Goal: Task Accomplishment & Management: Use online tool/utility

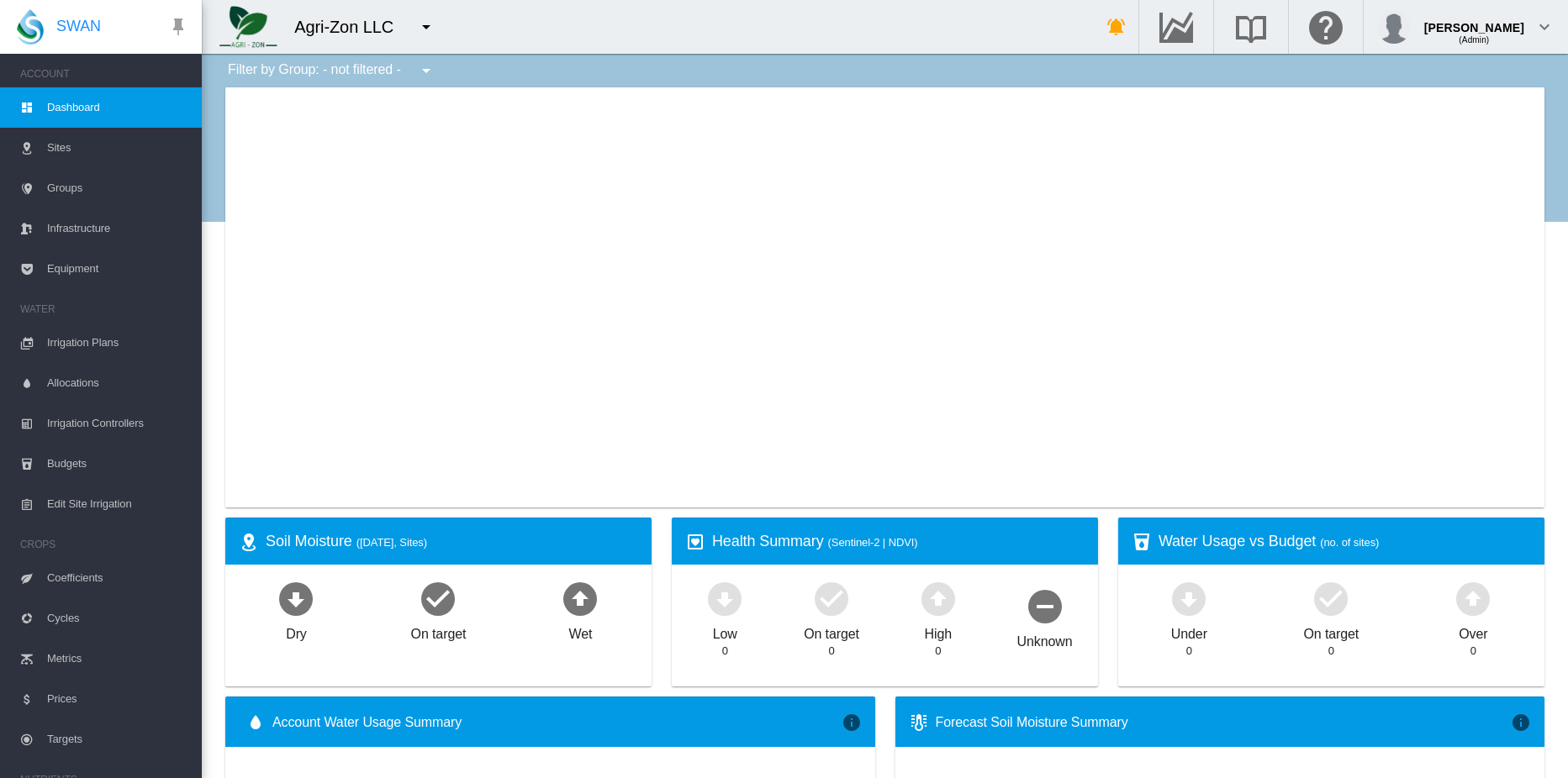
type input "**********"
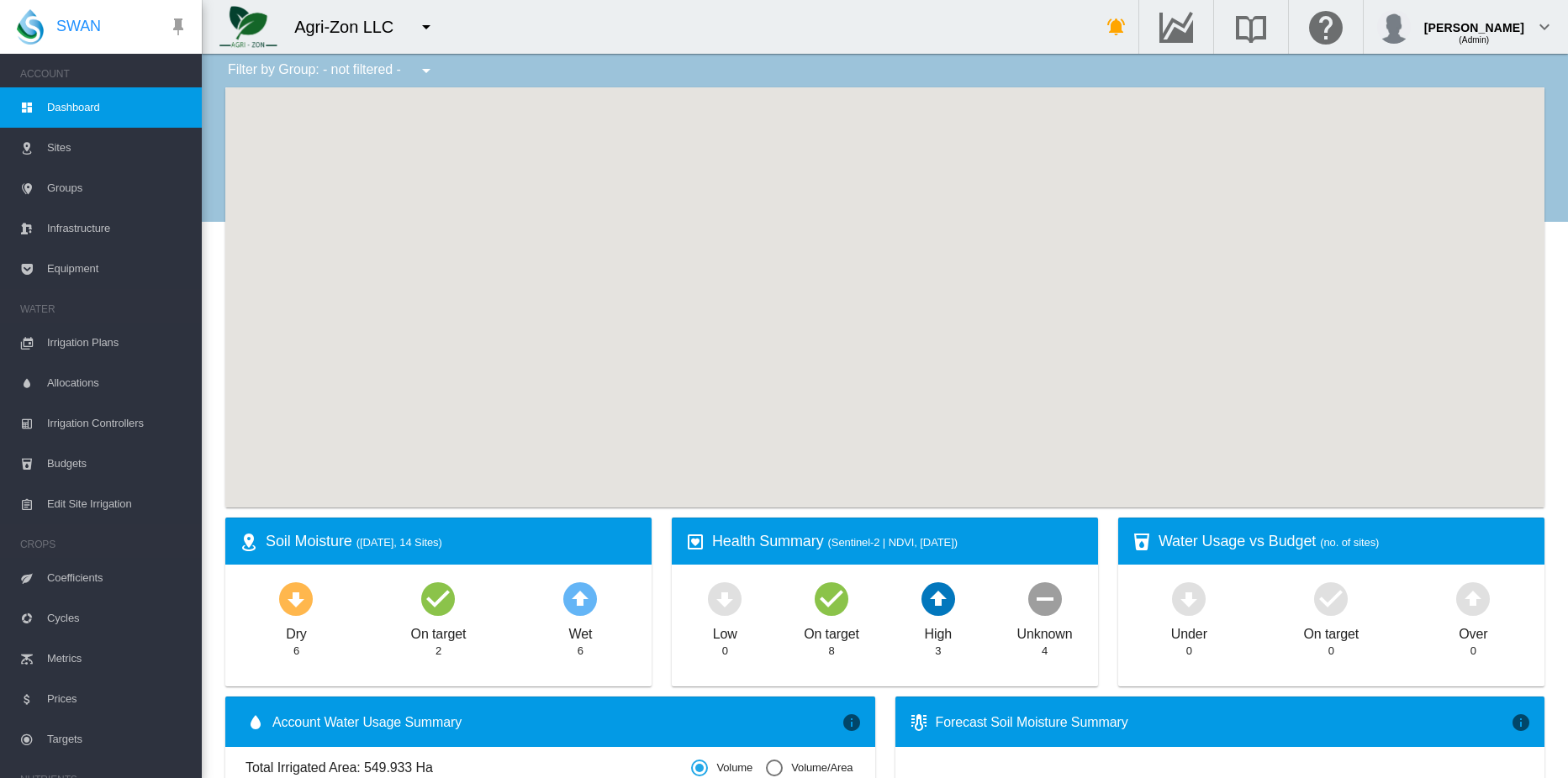
click at [421, 27] on md-icon "icon-menu-down" at bounding box center [426, 27] width 20 height 20
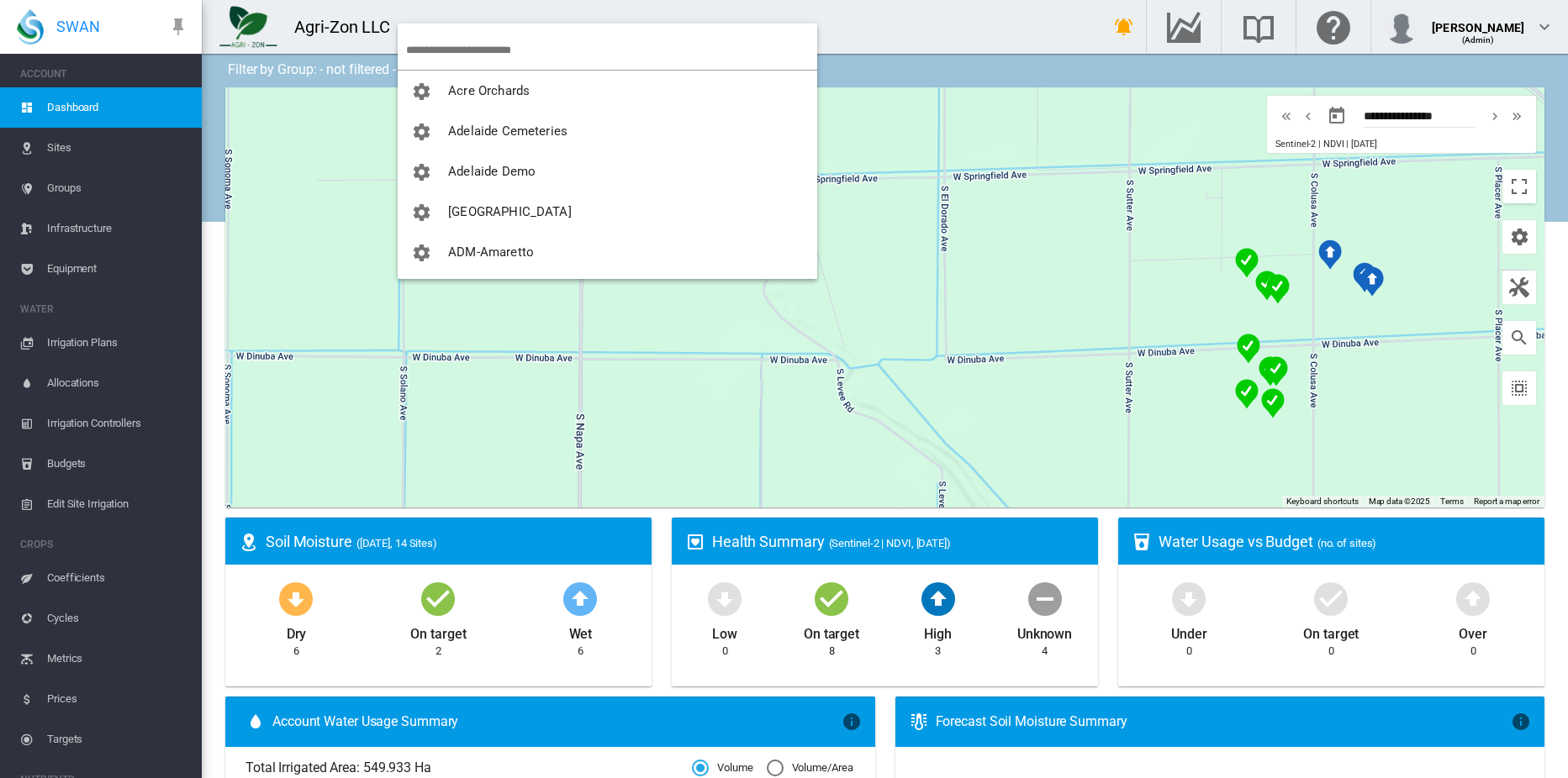
click at [453, 51] on input "search" at bounding box center [612, 50] width 411 height 40
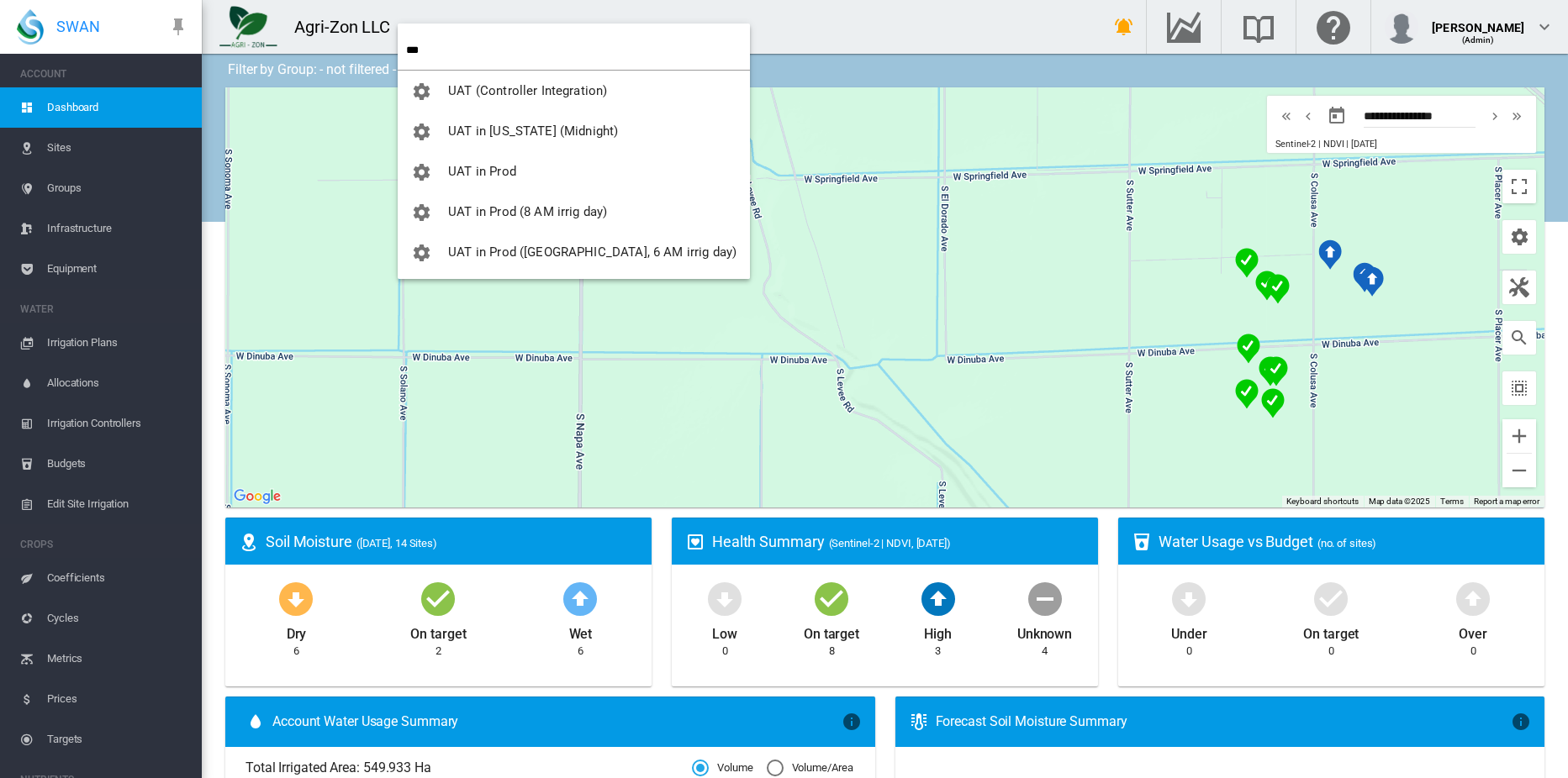
type input "***"
click at [528, 173] on button "UAT in Prod" at bounding box center [574, 171] width 353 height 40
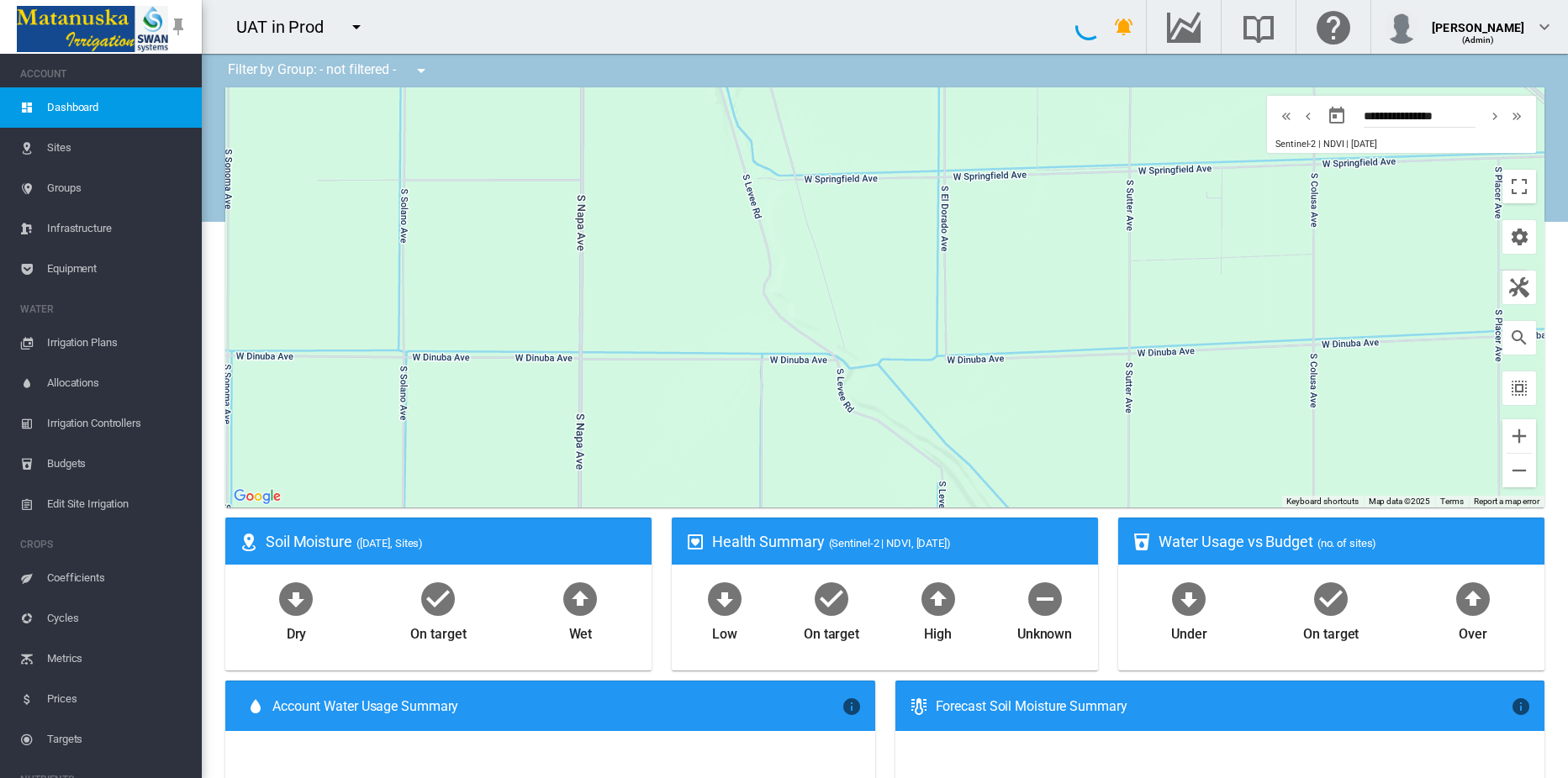
type input "**********"
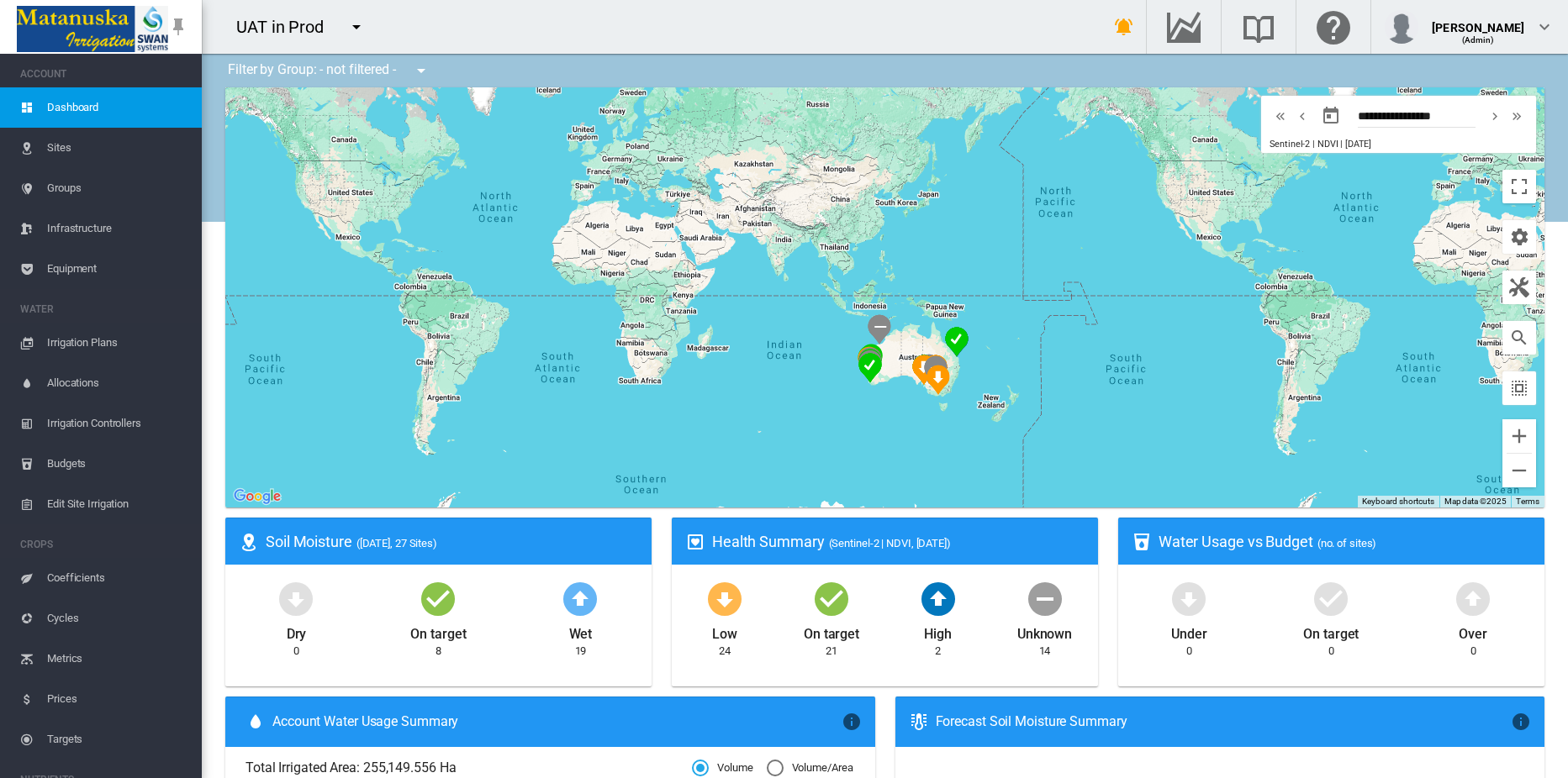
click at [356, 28] on md-icon "icon-menu-down" at bounding box center [356, 27] width 20 height 20
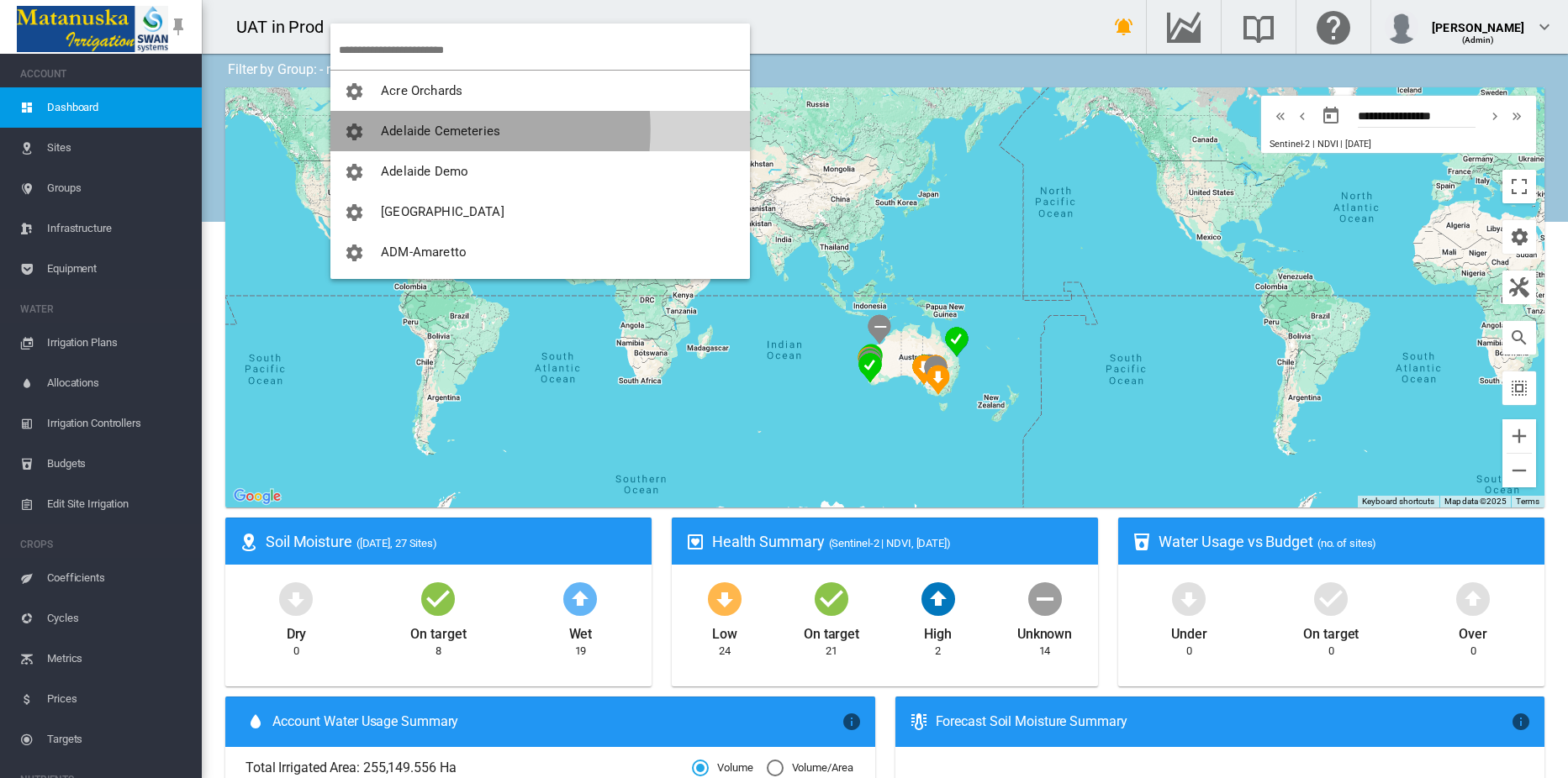
click at [421, 130] on span "Adelaide Cemeteries" at bounding box center [440, 132] width 120 height 15
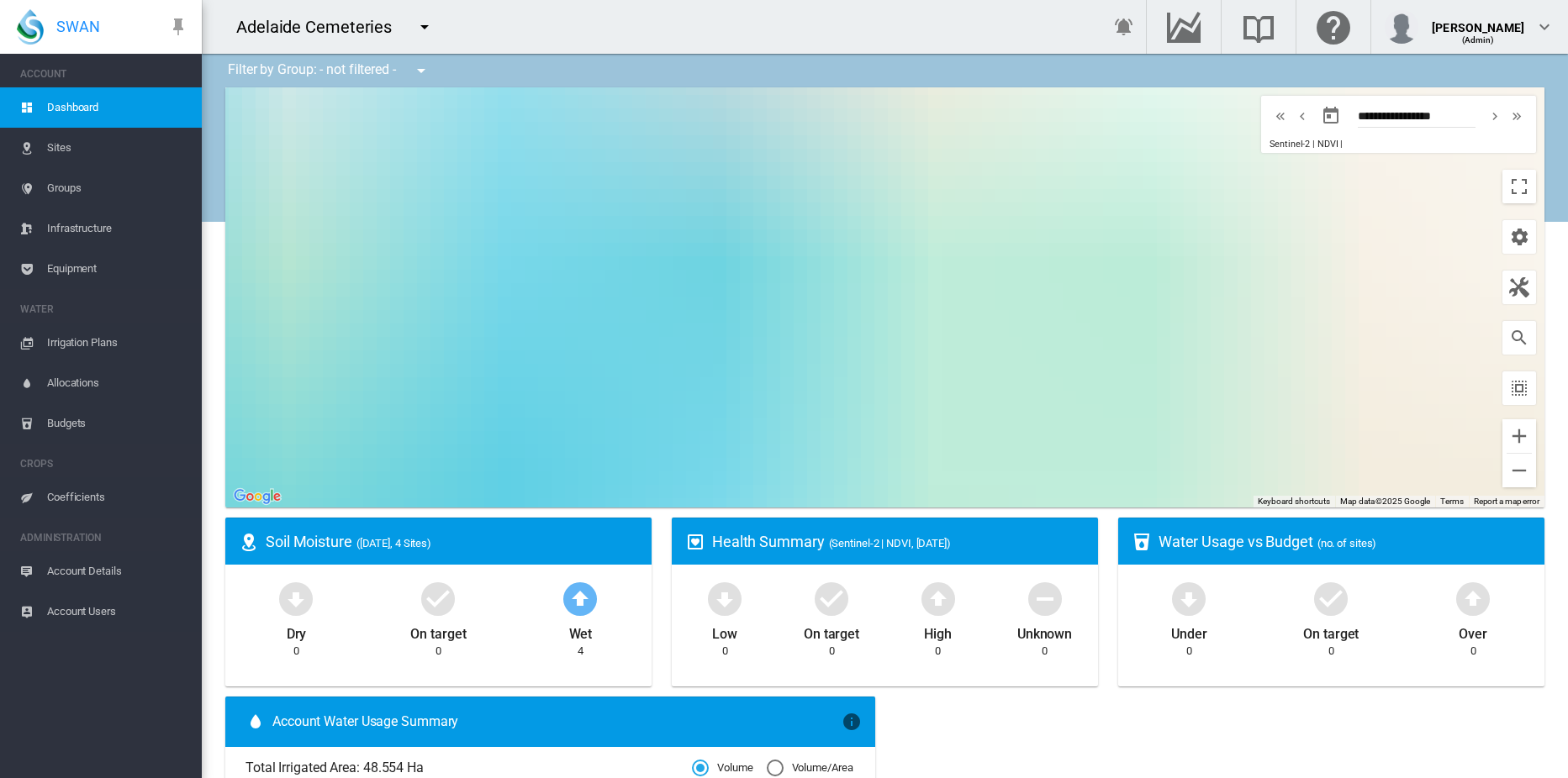
click at [597, 26] on div "Adelaide Cemeteries" at bounding box center [639, 27] width 874 height 54
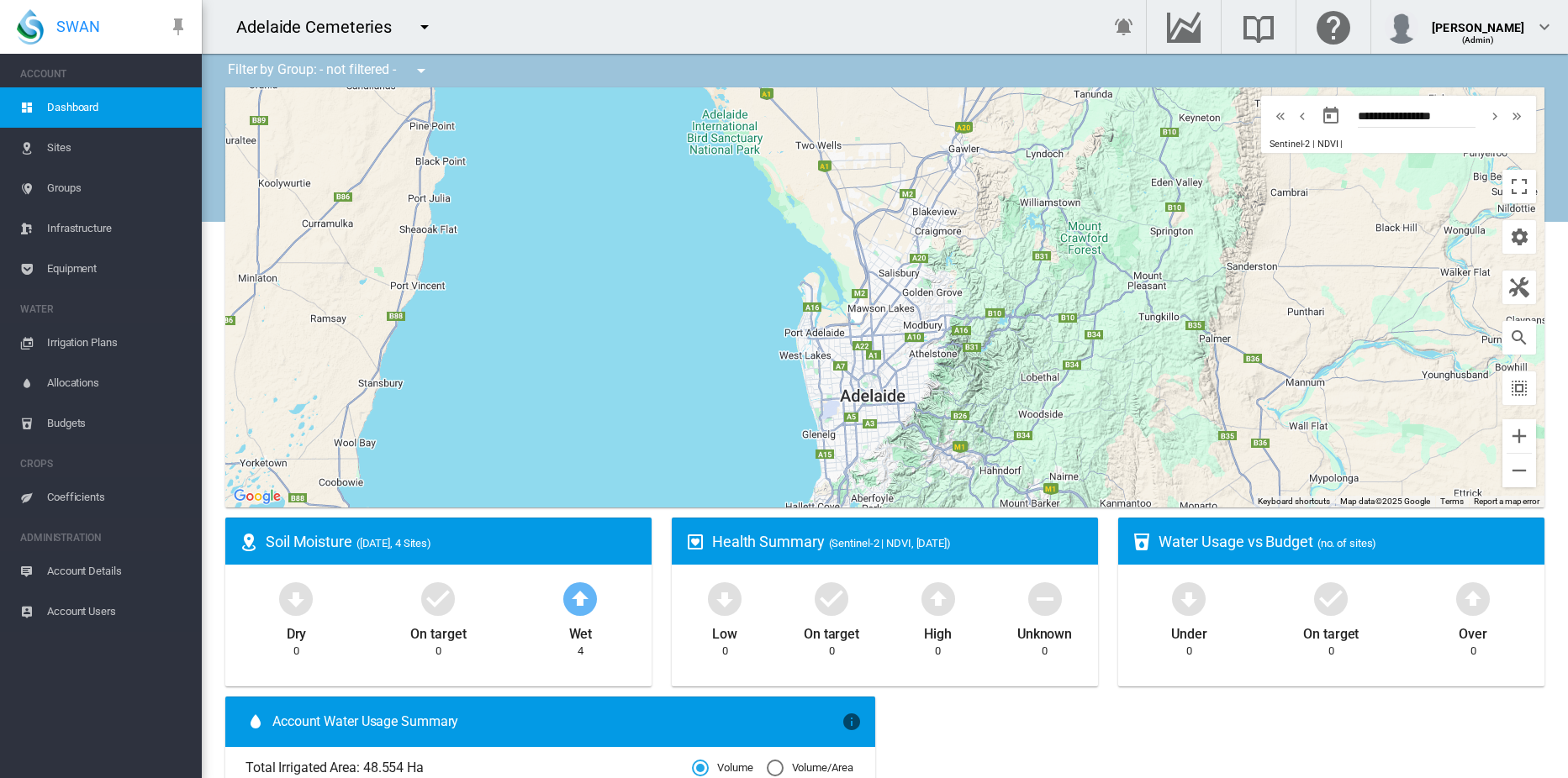
click at [427, 28] on md-icon "icon-menu-down" at bounding box center [424, 27] width 20 height 20
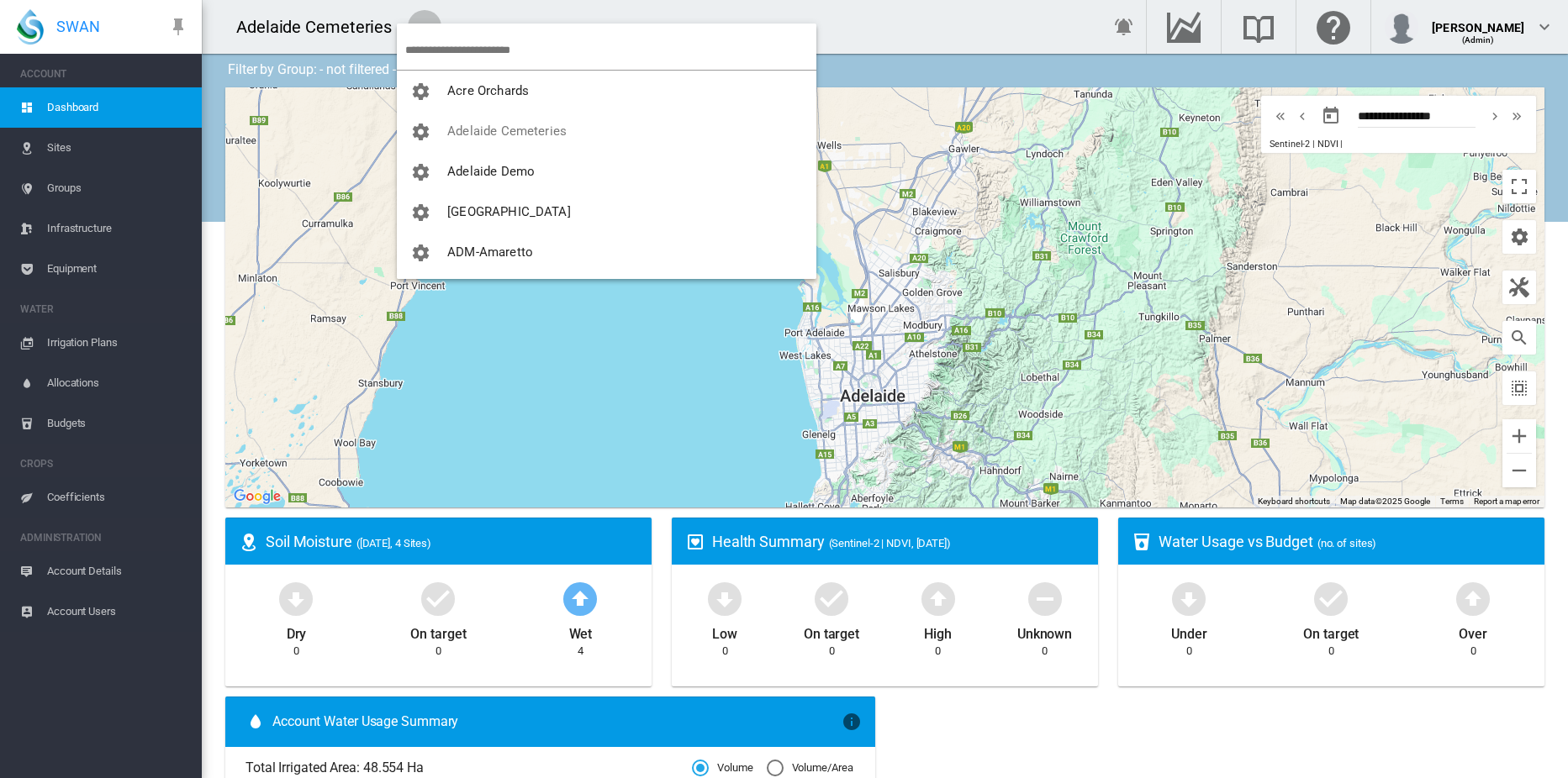
click at [478, 44] on md-backdrop at bounding box center [784, 389] width 1568 height 778
click at [480, 57] on md-backdrop at bounding box center [784, 389] width 1568 height 778
click at [468, 54] on md-backdrop at bounding box center [784, 389] width 1568 height 778
click at [471, 52] on md-backdrop at bounding box center [784, 389] width 1568 height 778
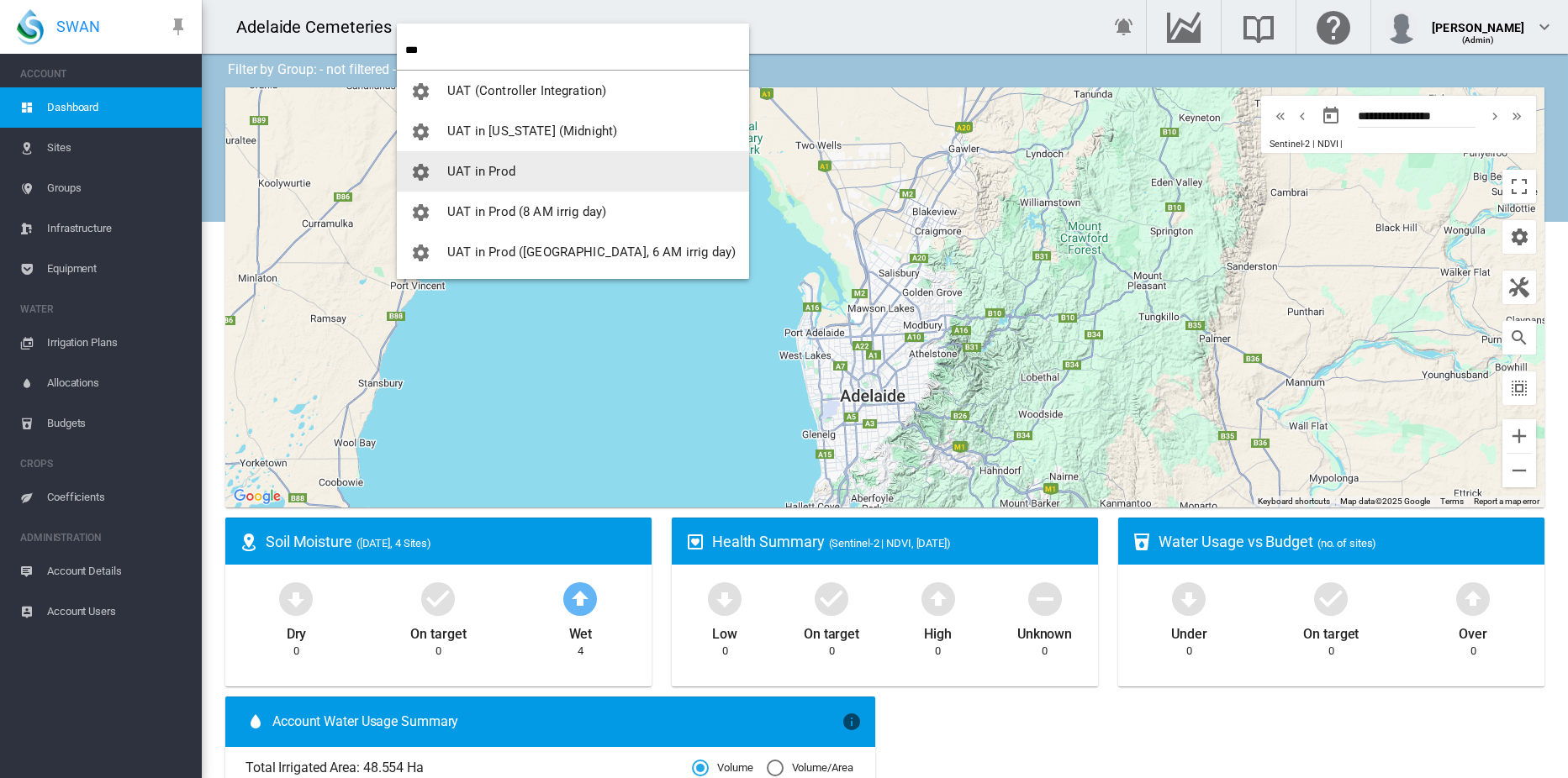
type input "***"
click at [470, 167] on span "UAT in Prod" at bounding box center [481, 172] width 68 height 15
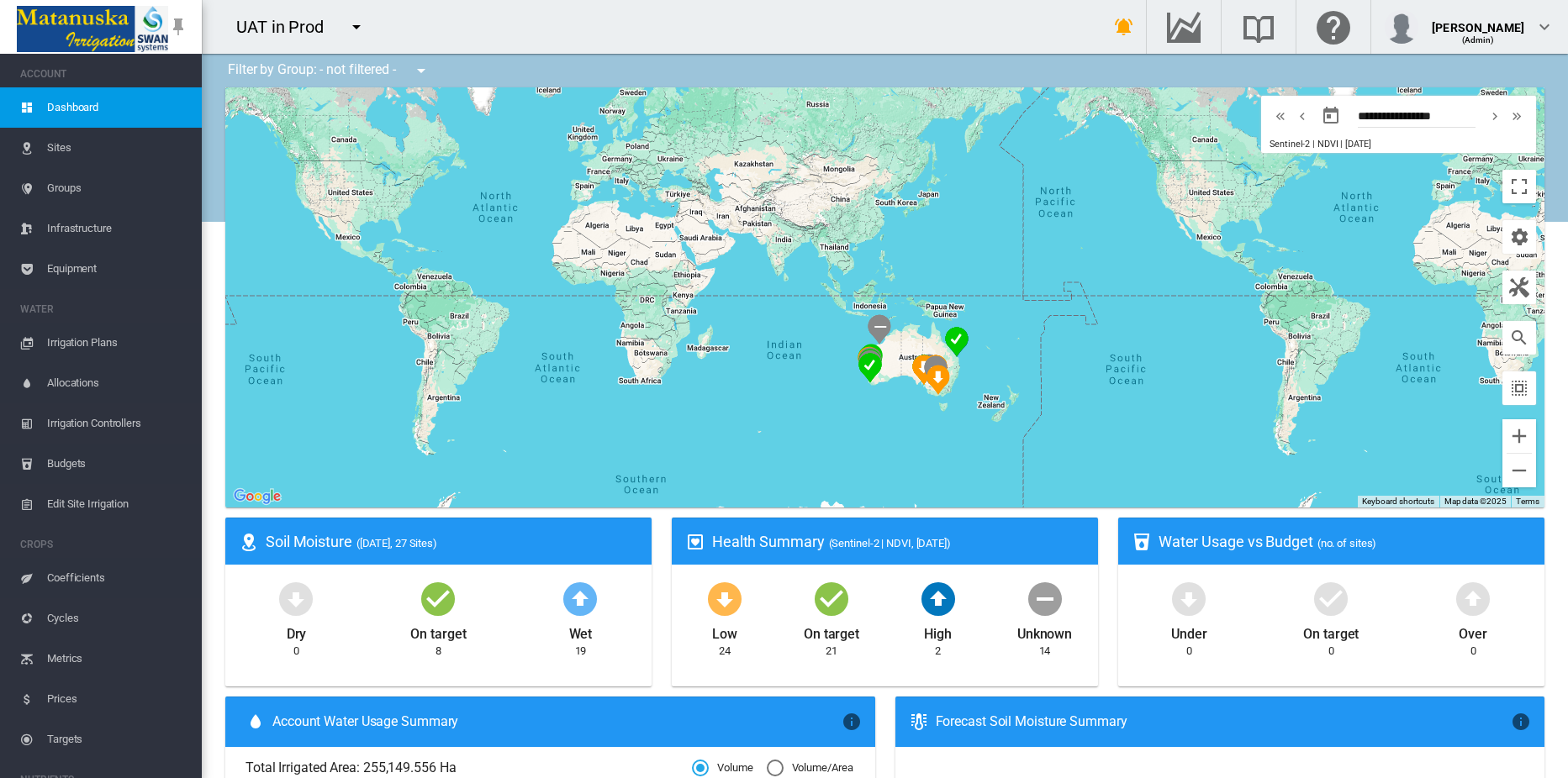
click at [70, 145] on span "Sites" at bounding box center [118, 148] width 141 height 40
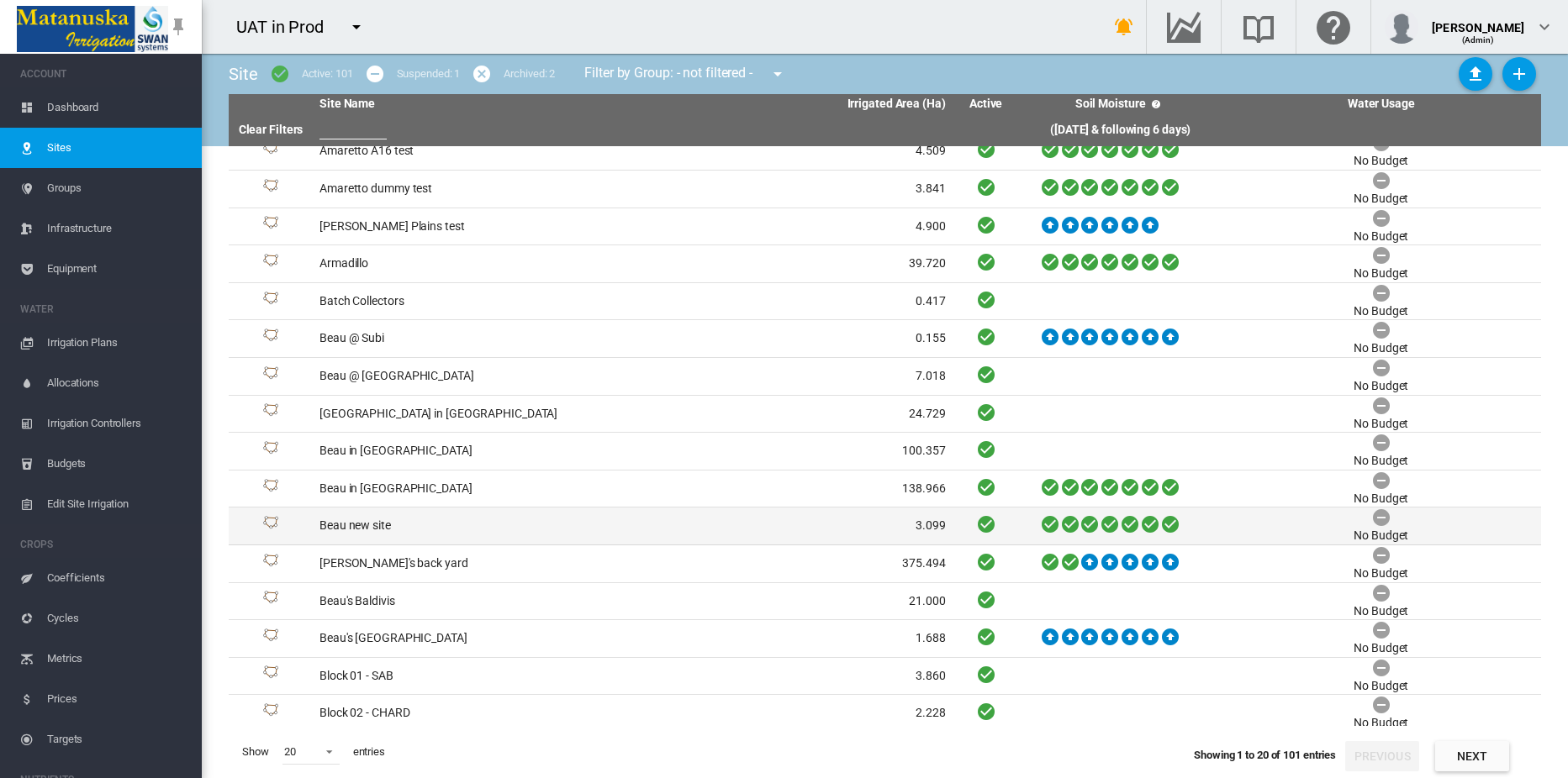
scroll to position [169, 0]
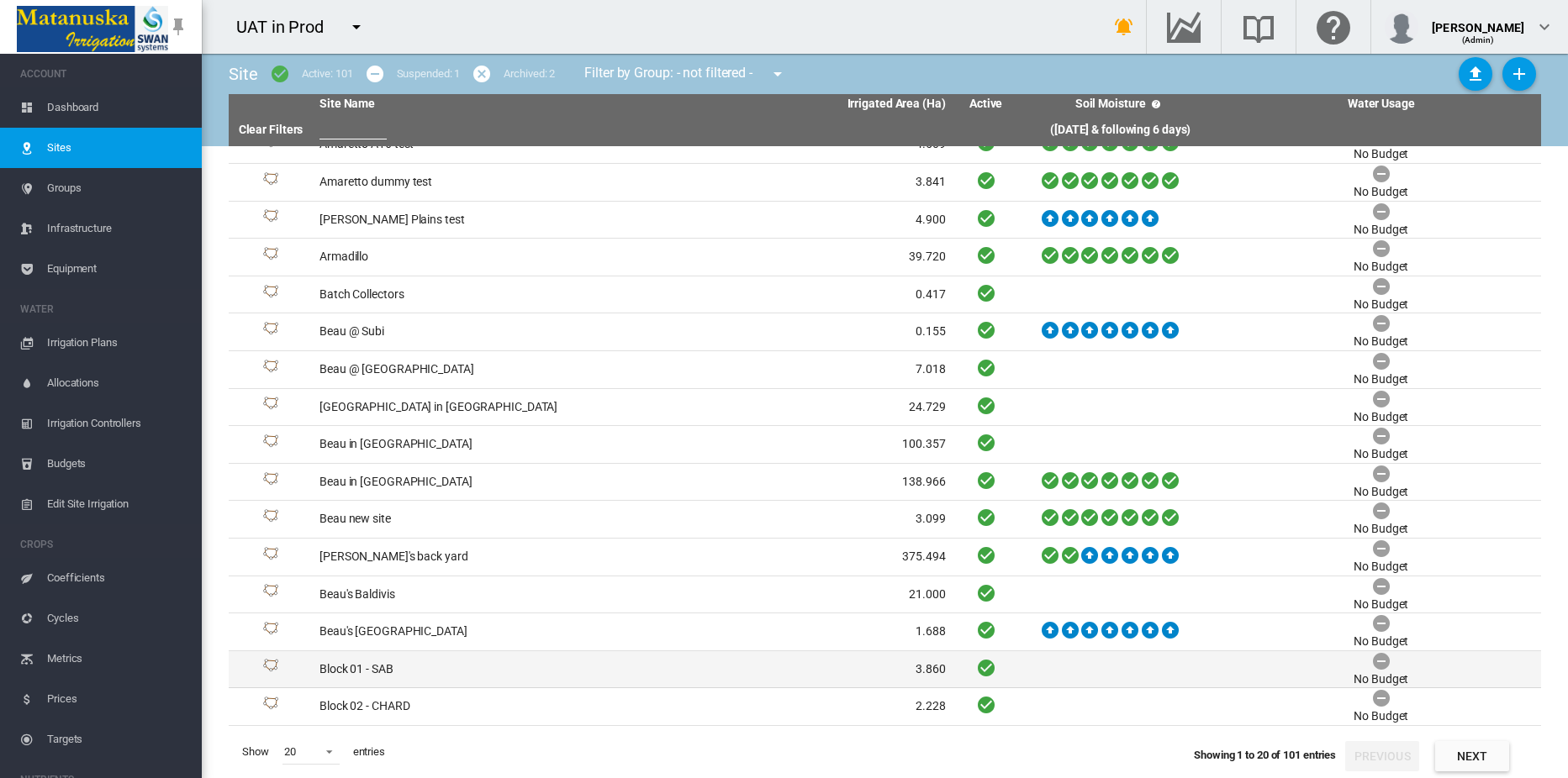
click at [378, 670] on td "Block 01 - SAB" at bounding box center [472, 670] width 319 height 37
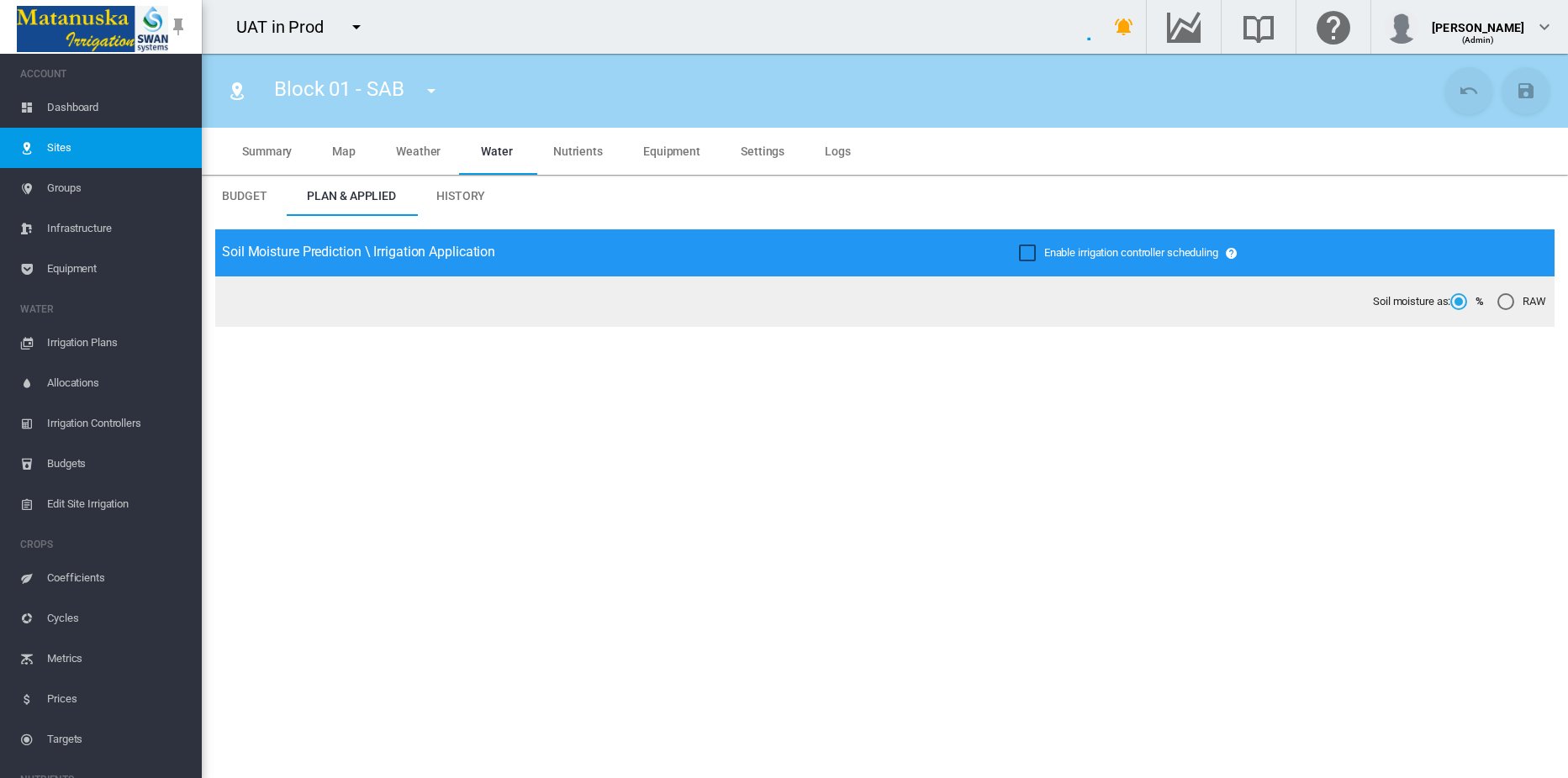
type input "**********"
type input "****"
type input "*********"
type input "**"
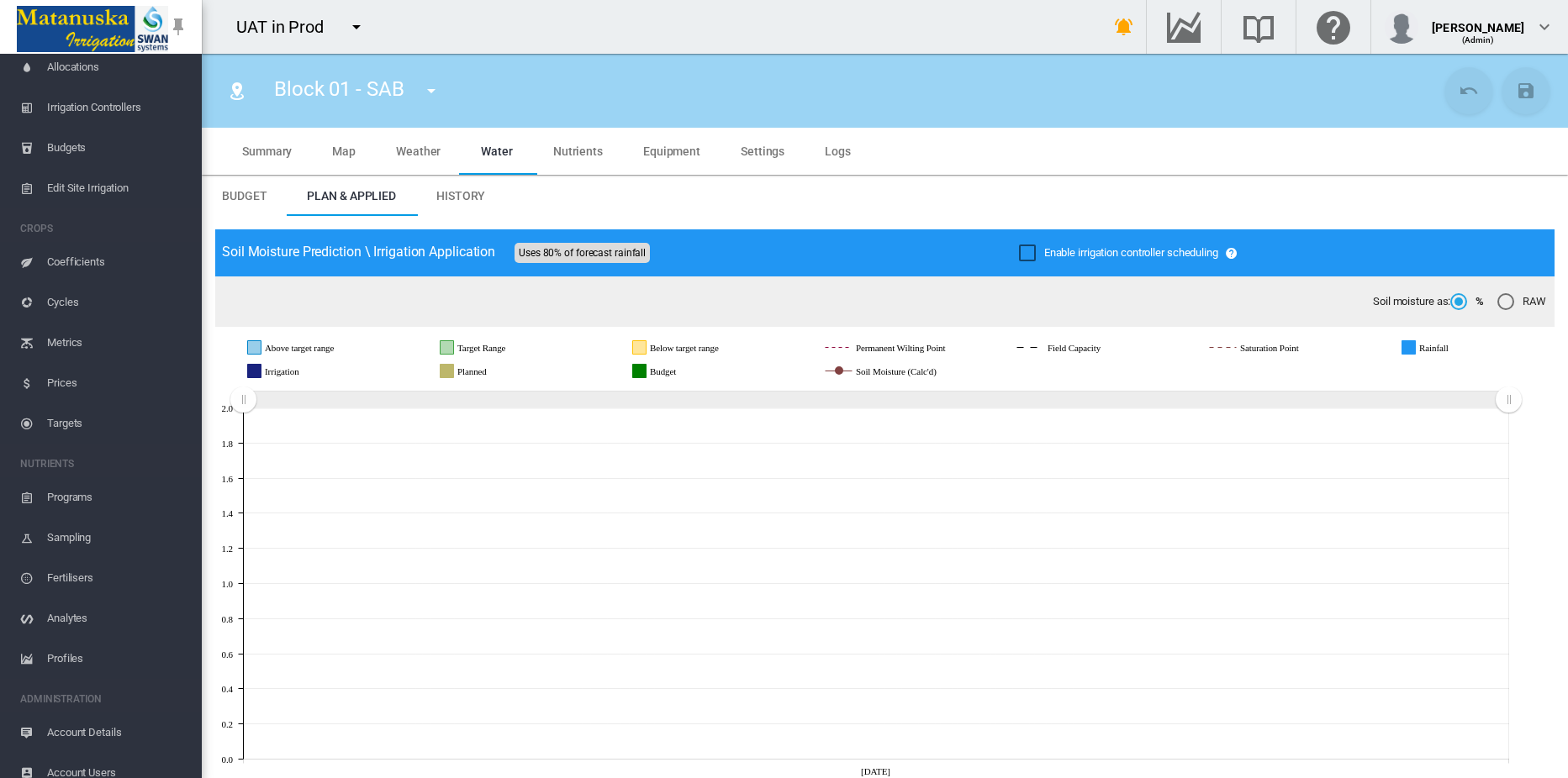
scroll to position [331, 0]
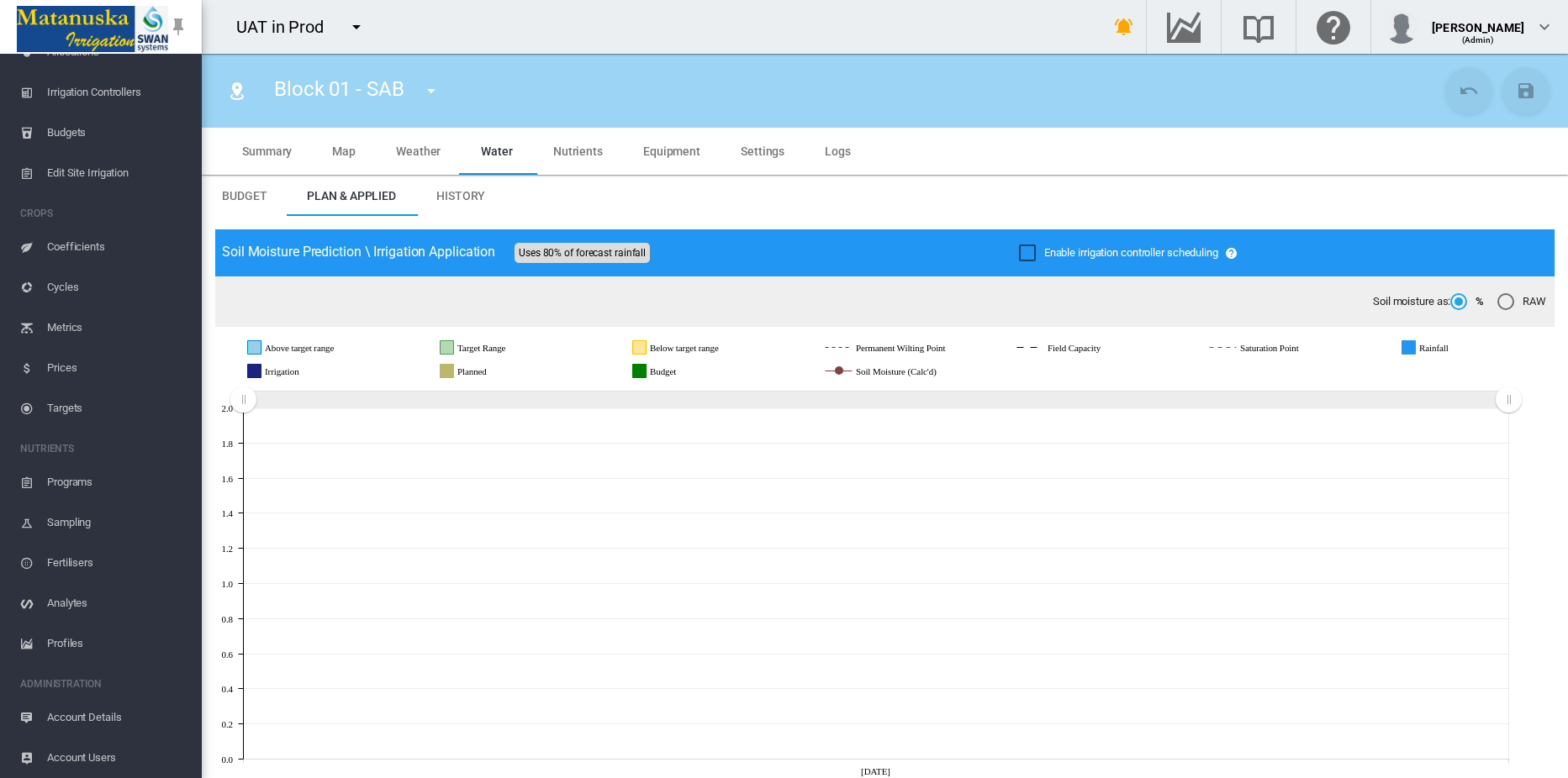
click at [98, 714] on span "Account Details" at bounding box center [118, 717] width 141 height 40
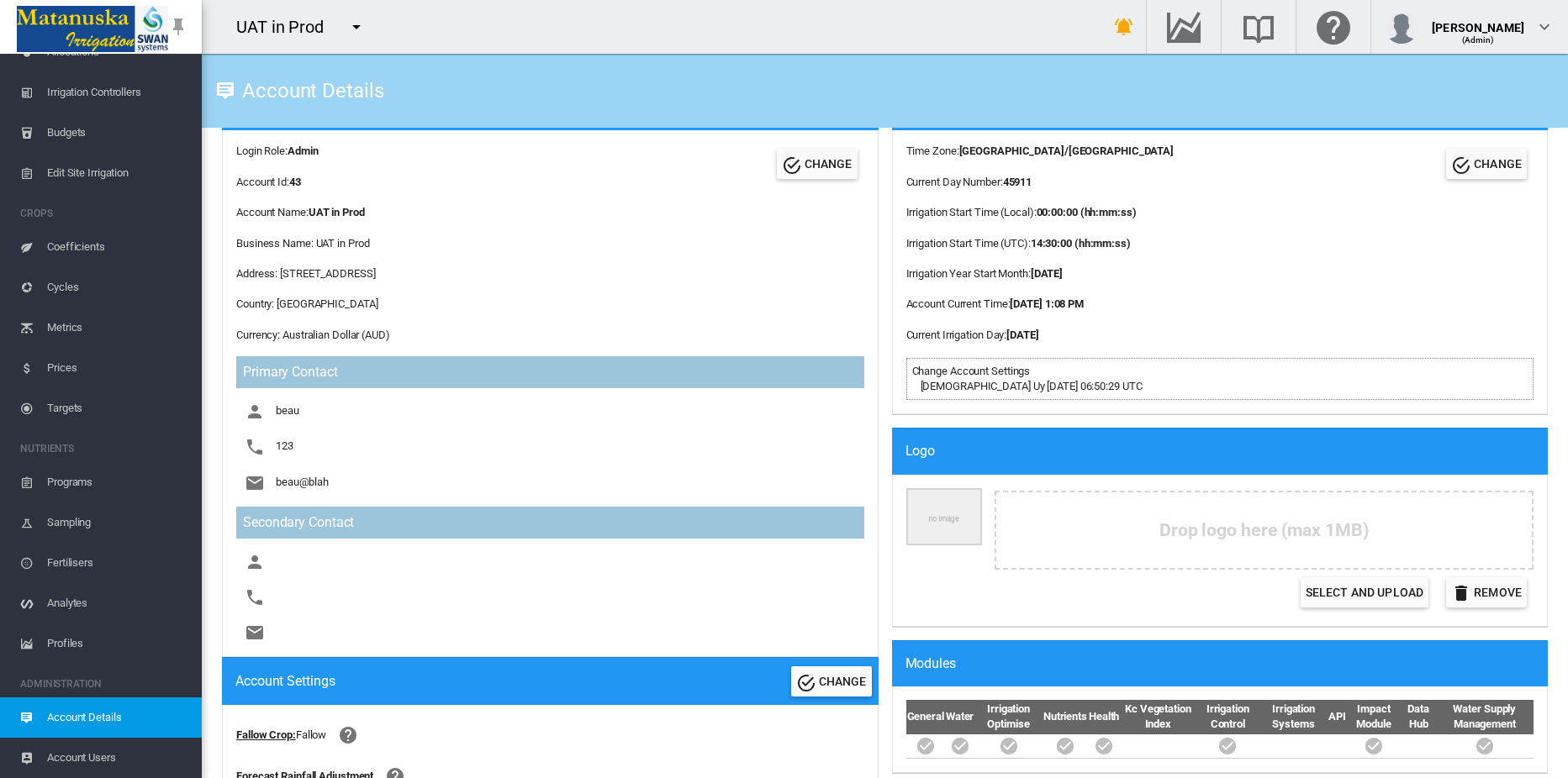
scroll to position [757, 0]
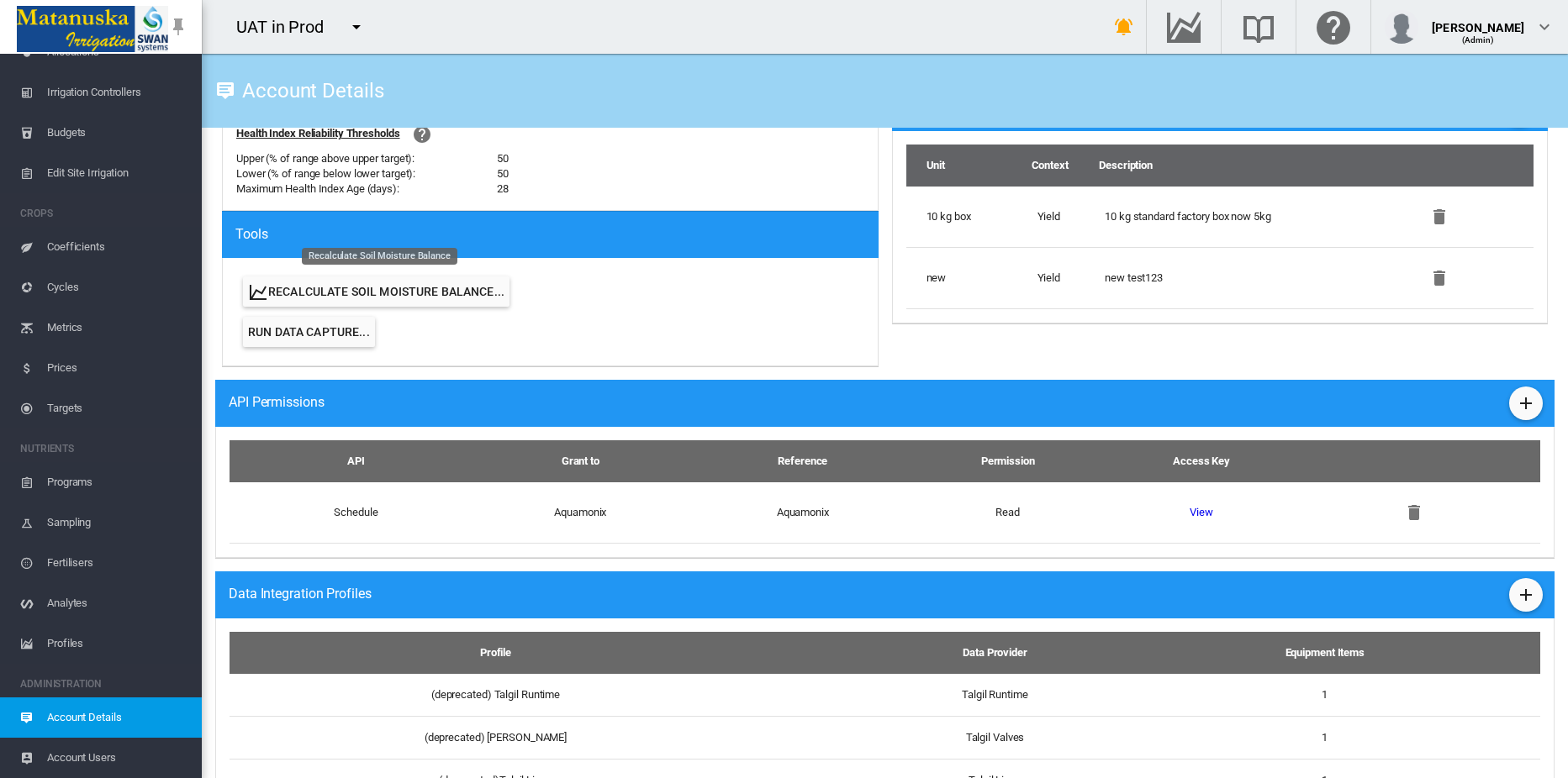
click at [381, 291] on button "Recalculate Soil Moisture Balance..." at bounding box center [376, 291] width 267 height 30
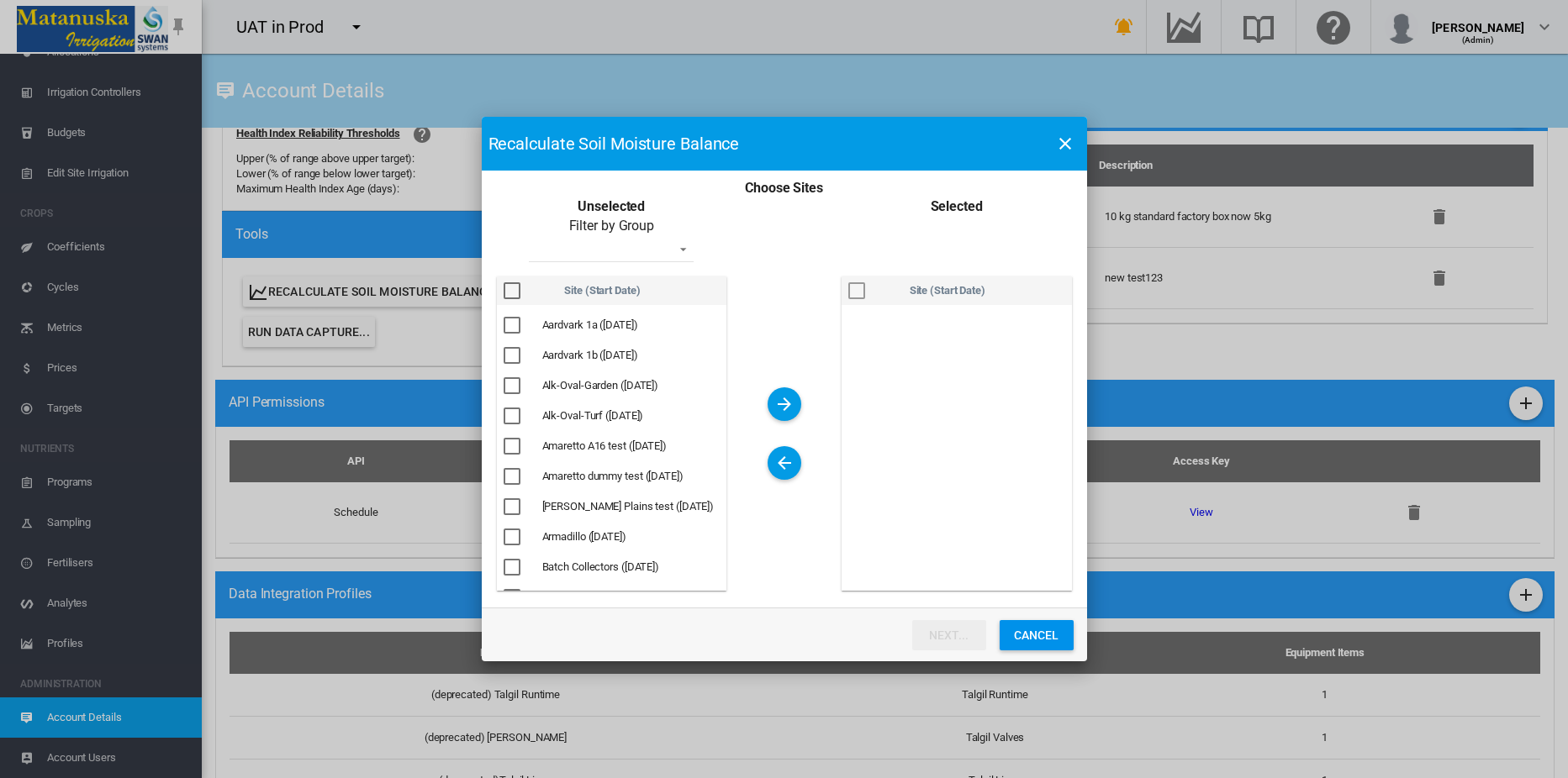
click at [596, 254] on md-select "- No Selection - Alk-Oval All sites BT Copy test [PERSON_NAME] T group [PERSON_…" at bounding box center [612, 249] width 165 height 25
click at [753, 325] on md-backdrop at bounding box center [784, 389] width 1568 height 778
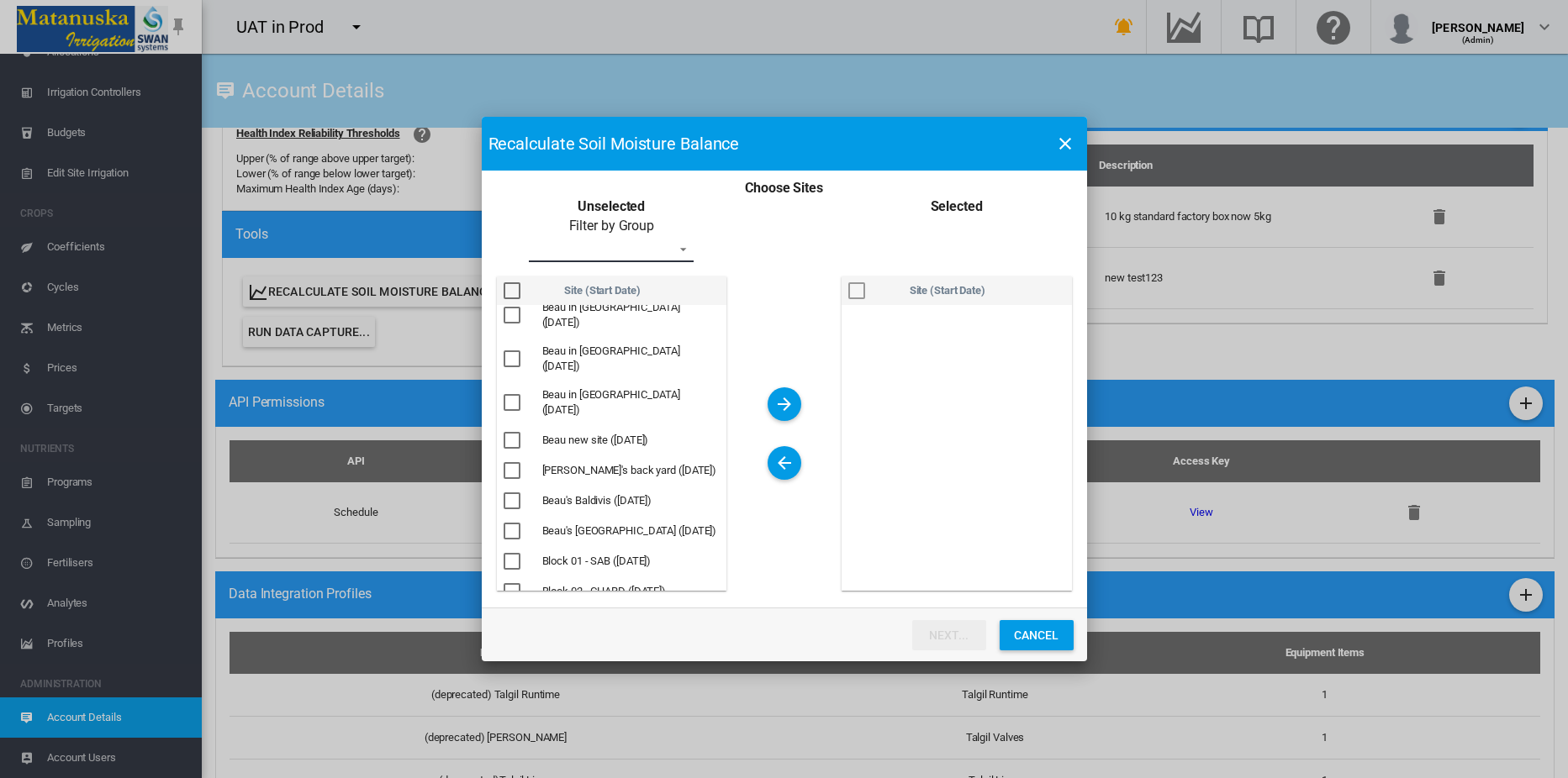
scroll to position [420, 0]
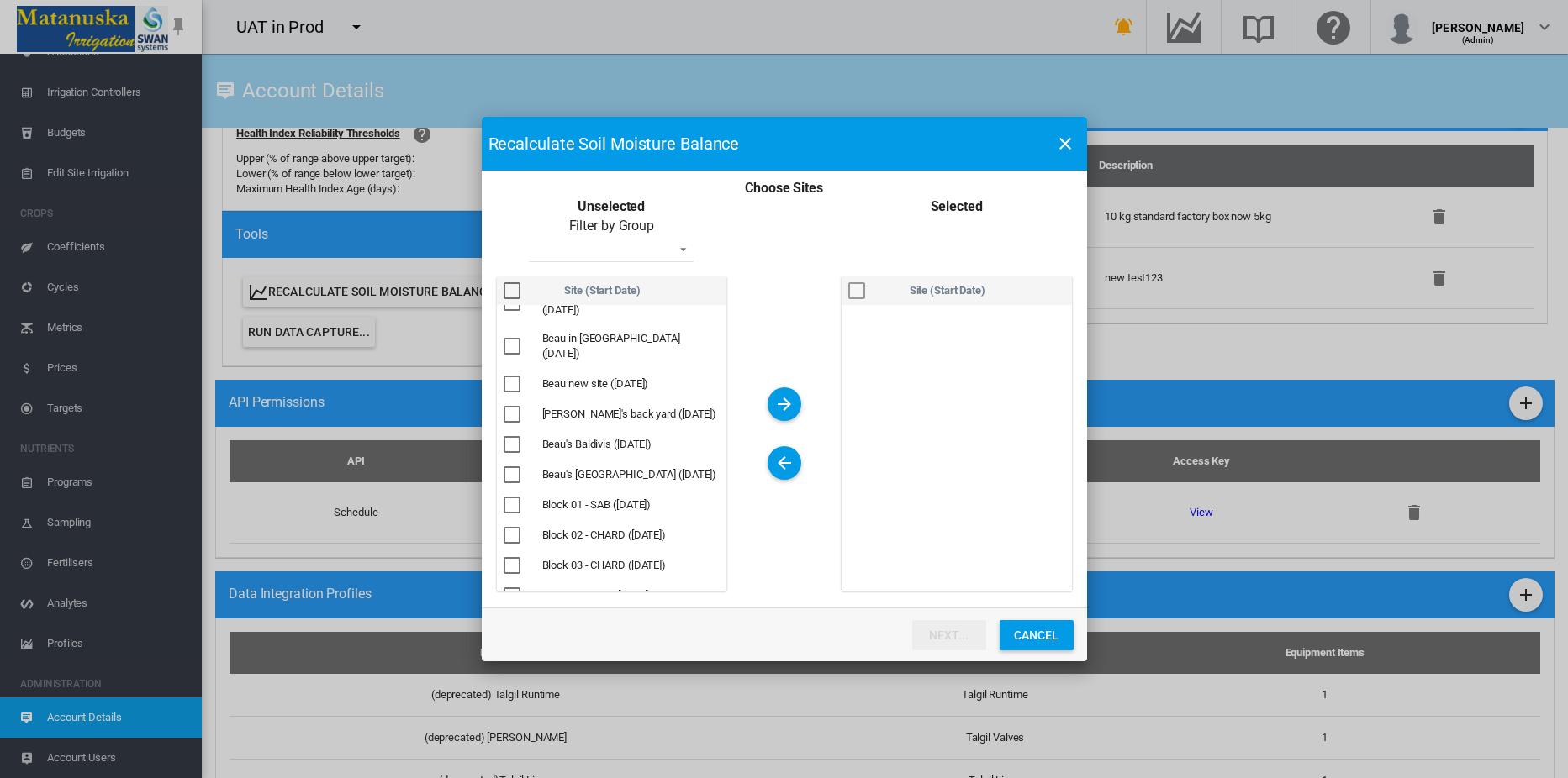
click at [509, 497] on div "Choose Sites ..." at bounding box center [512, 505] width 17 height 17
click at [779, 399] on md-icon "icon-arrow-right" at bounding box center [784, 403] width 20 height 20
click at [956, 639] on button "Next..." at bounding box center [950, 634] width 74 height 30
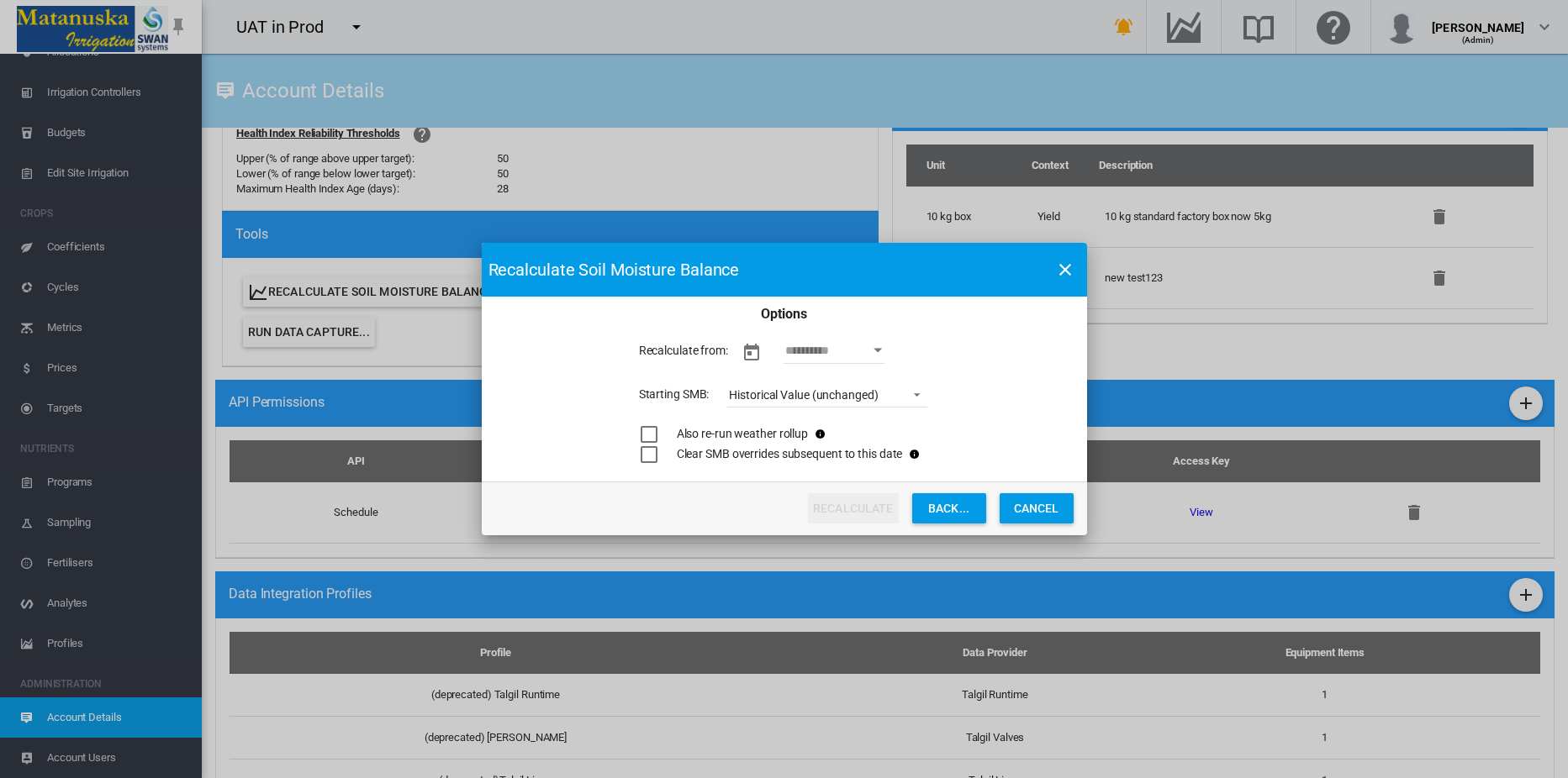
scroll to position [0, 0]
click at [879, 352] on div "Open calendar" at bounding box center [878, 351] width 9 height 4
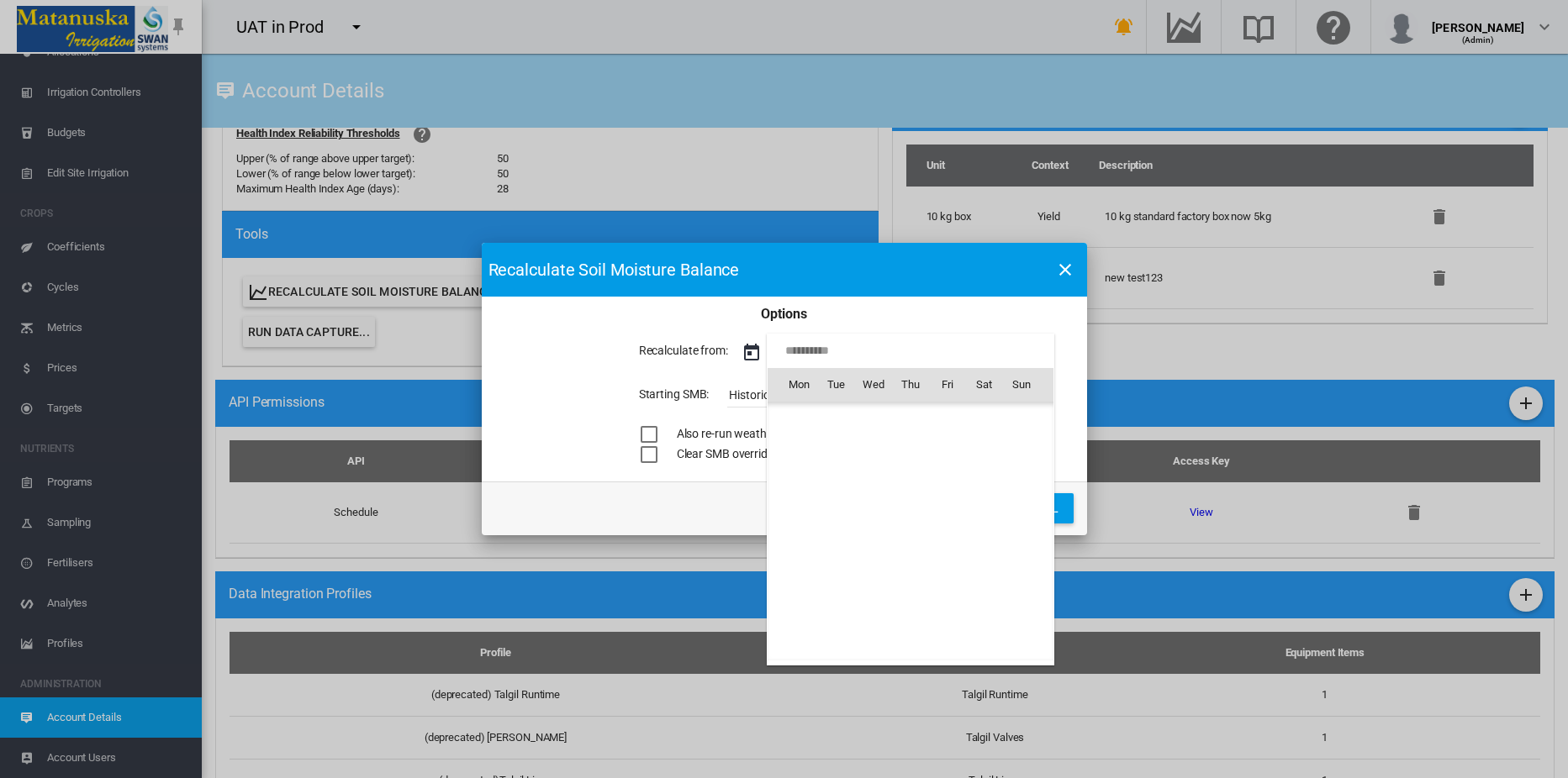
scroll to position [41863, 0]
click at [799, 494] on span "8" at bounding box center [799, 494] width 34 height 34
type input "**********"
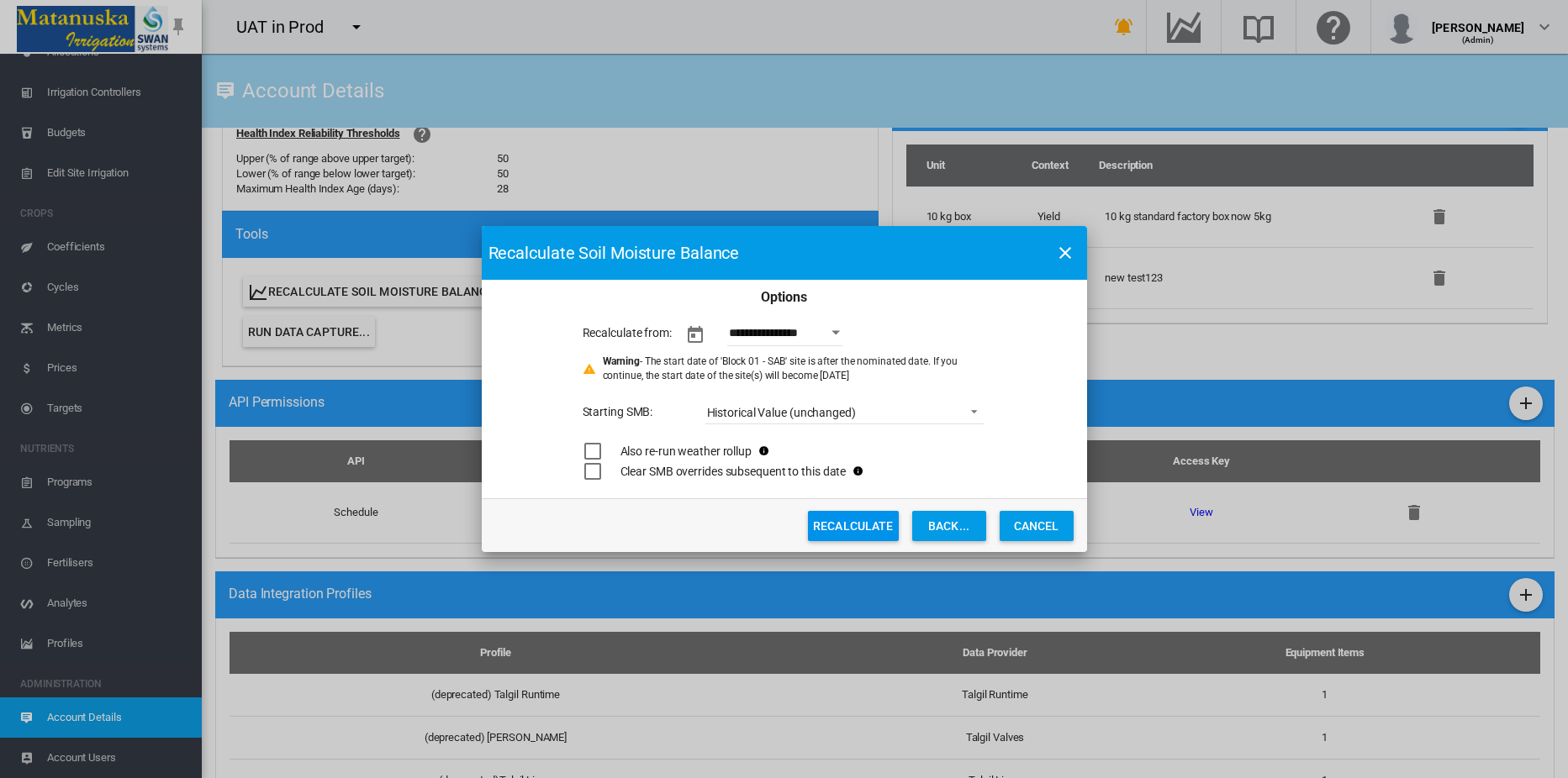
click at [862, 521] on button "Recalculate" at bounding box center [853, 525] width 91 height 30
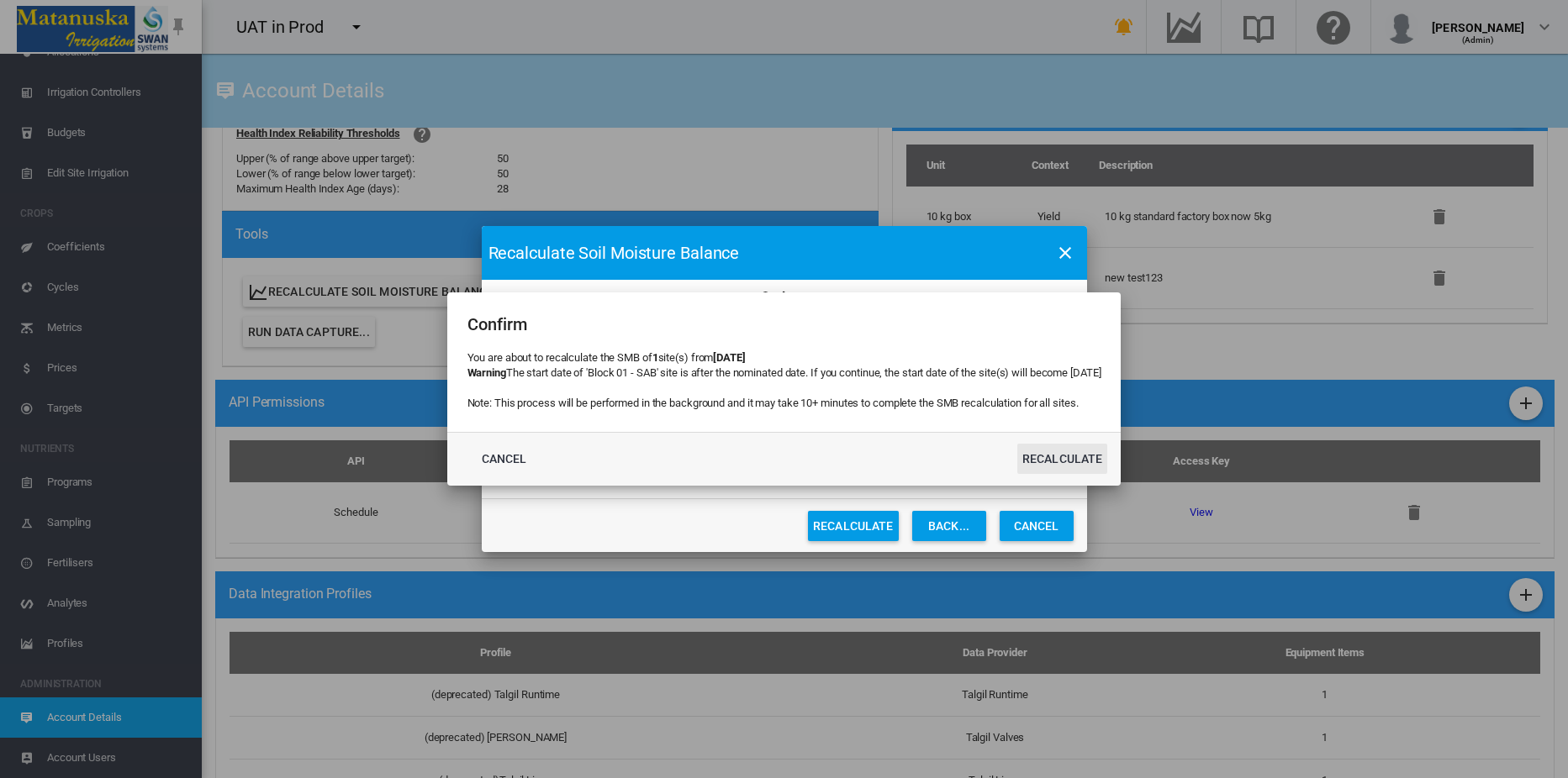
click at [1076, 460] on button "Recalculate" at bounding box center [1063, 458] width 91 height 30
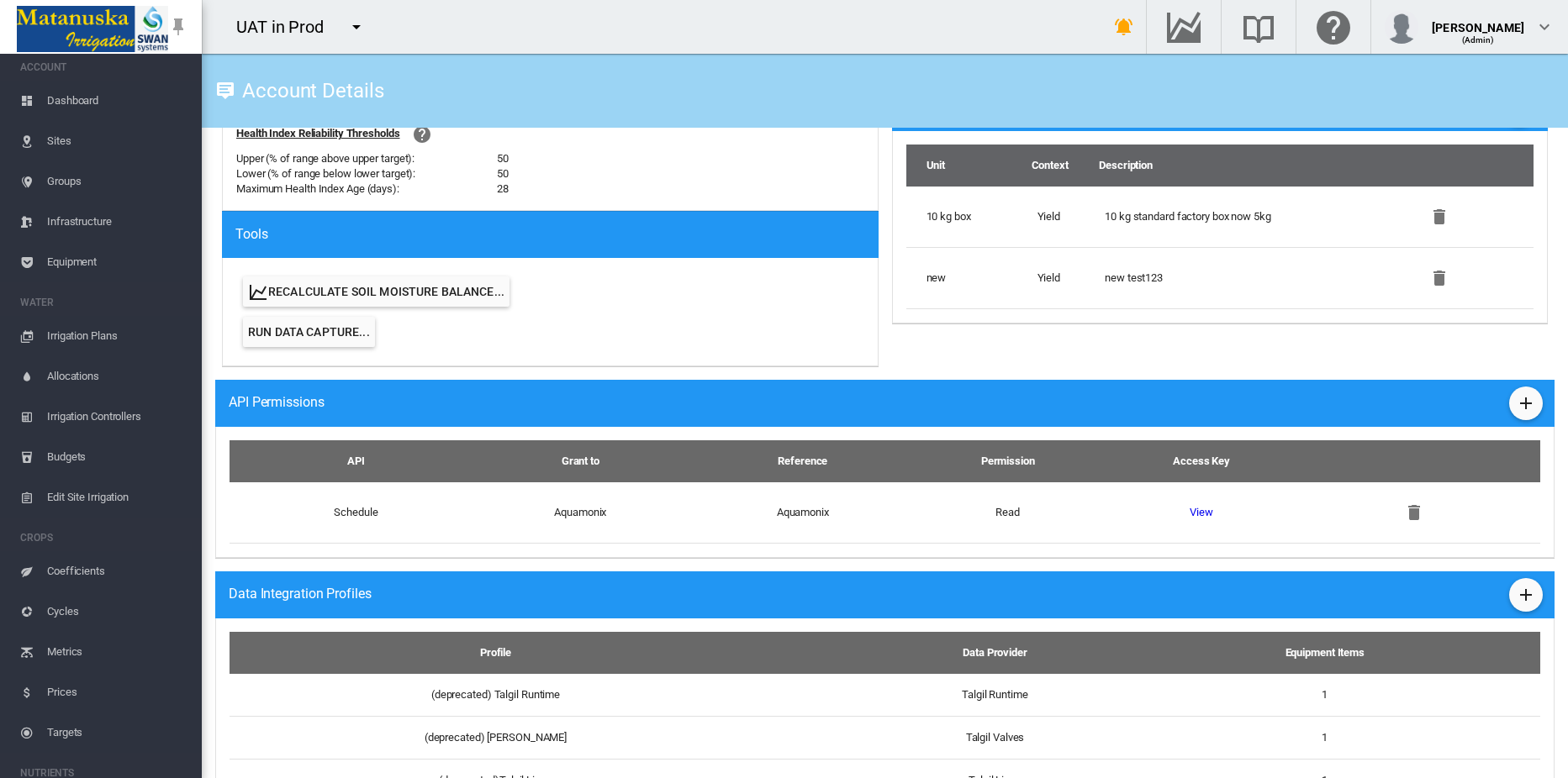
scroll to position [0, 0]
click at [63, 143] on span "Sites" at bounding box center [118, 148] width 141 height 40
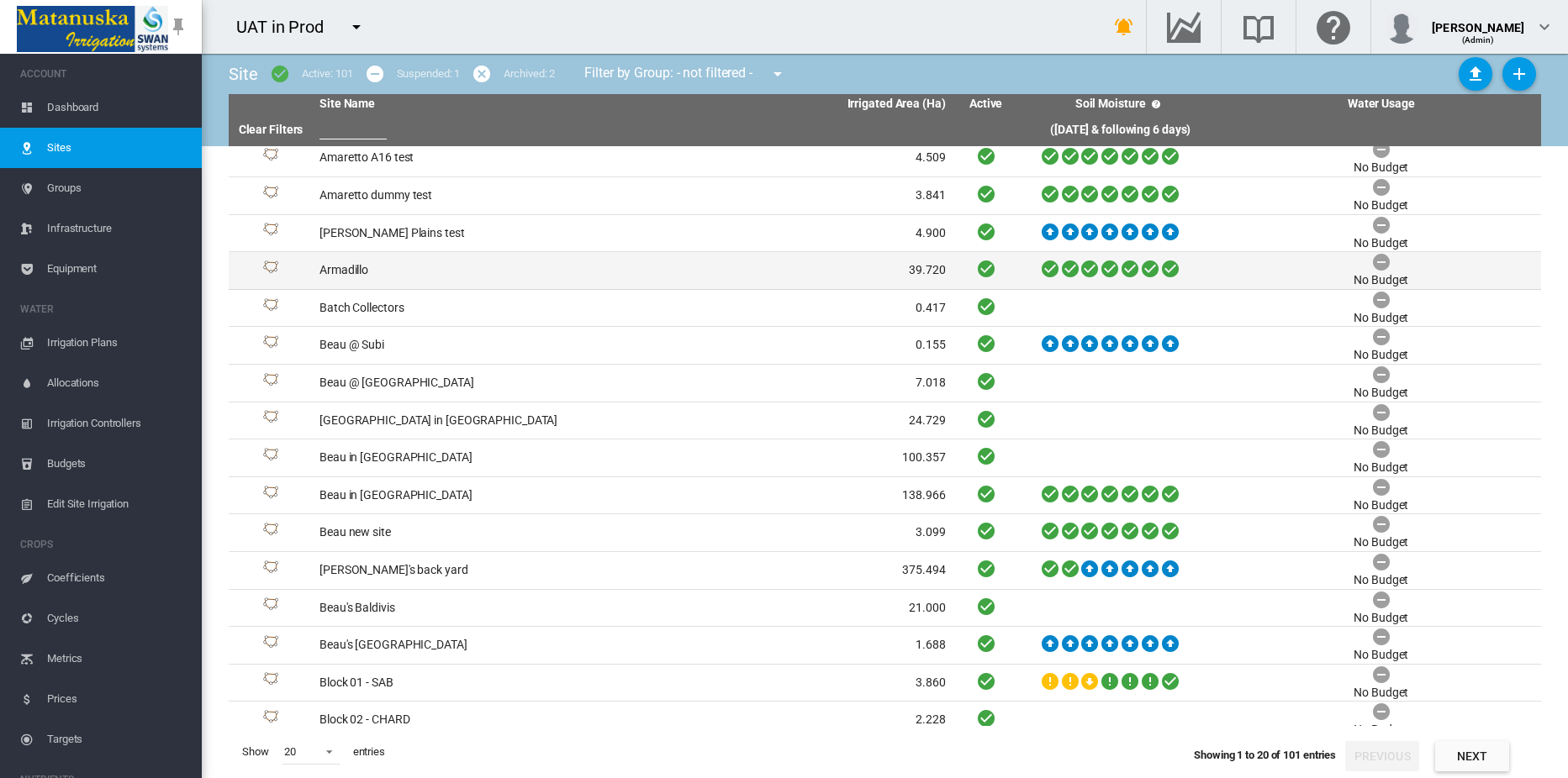
scroll to position [169, 0]
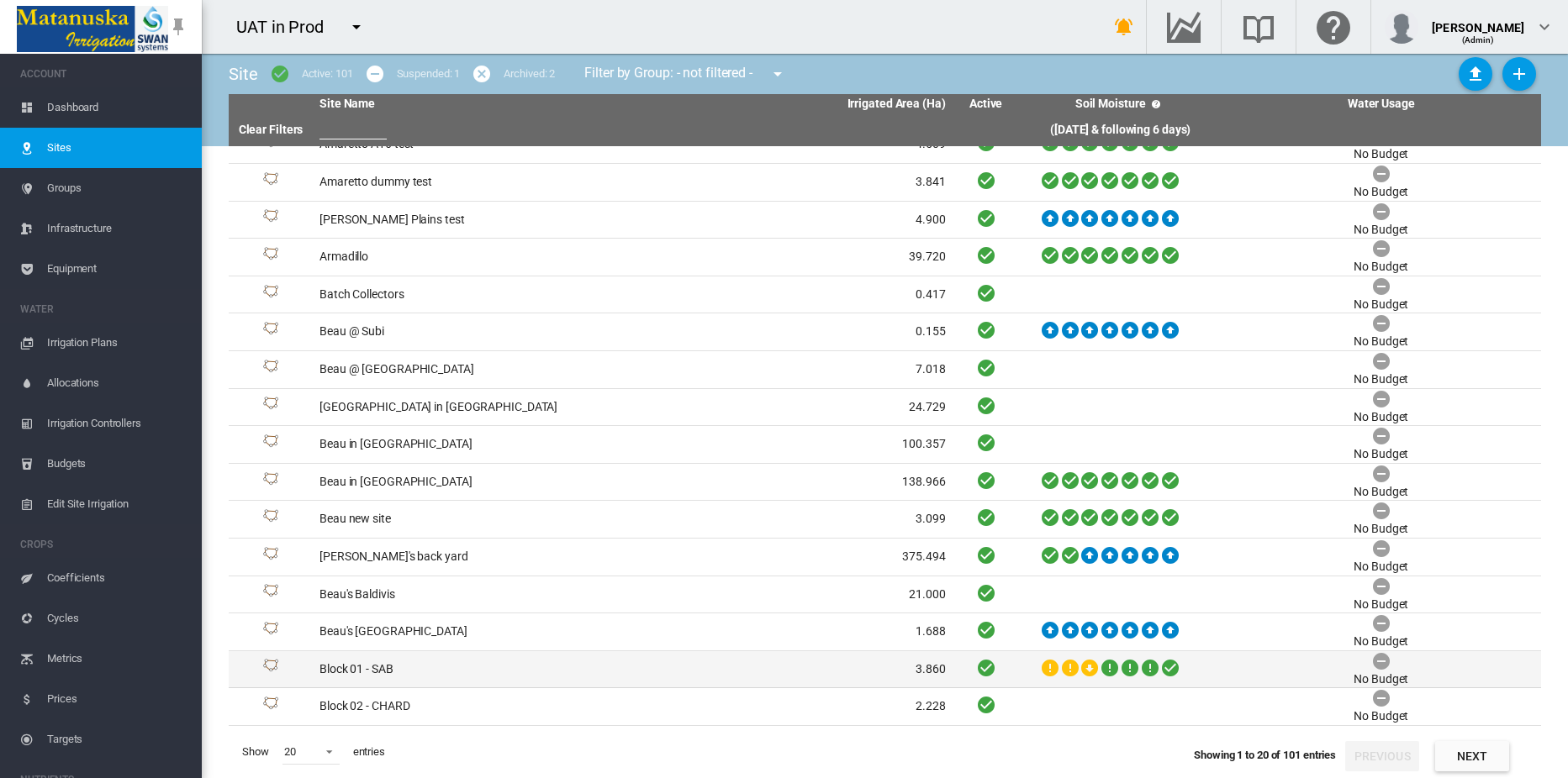
click at [354, 674] on td "Block 01 - SAB" at bounding box center [472, 670] width 319 height 37
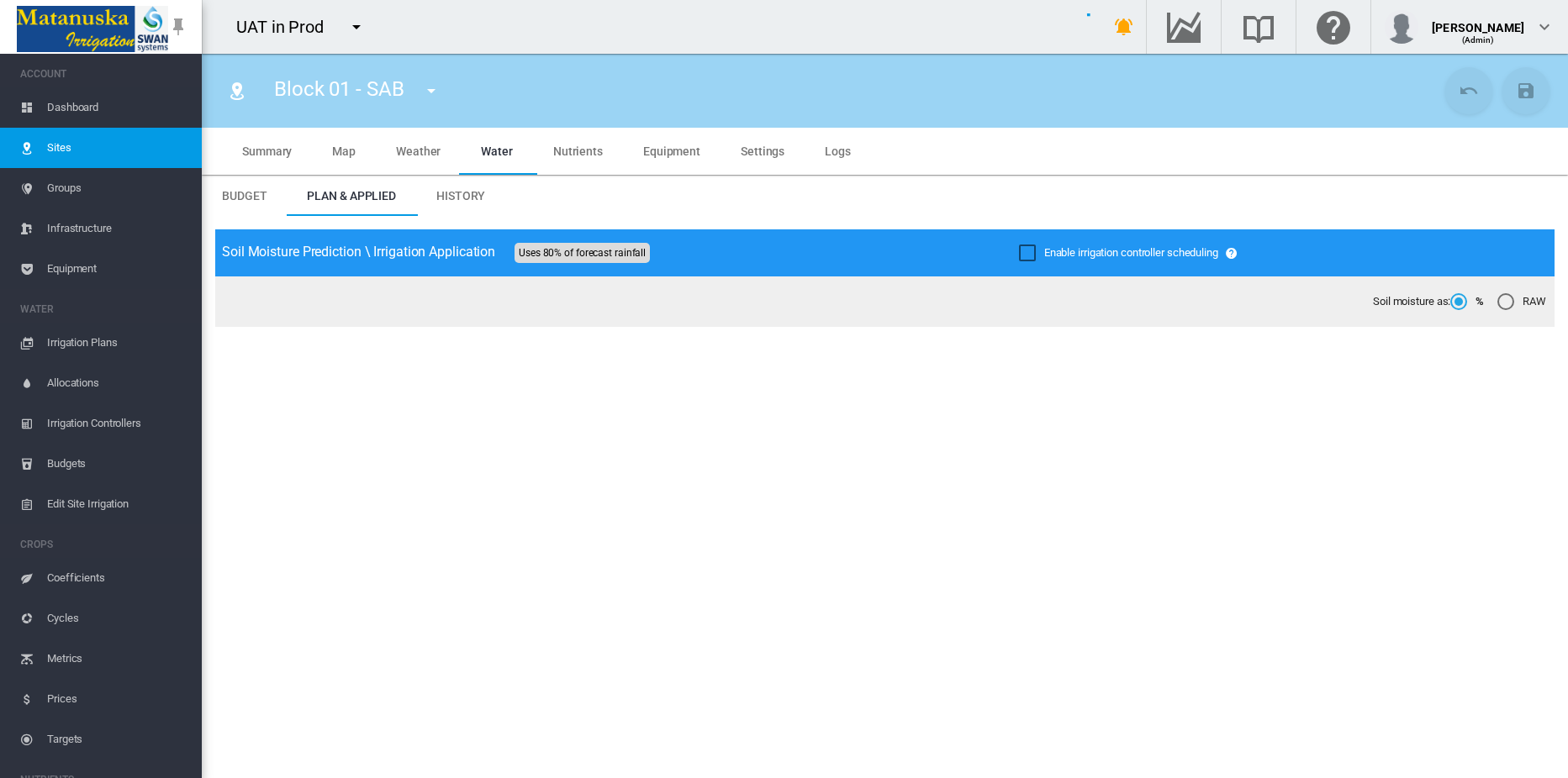
type input "**********"
type input "****"
type input "*********"
type input "**"
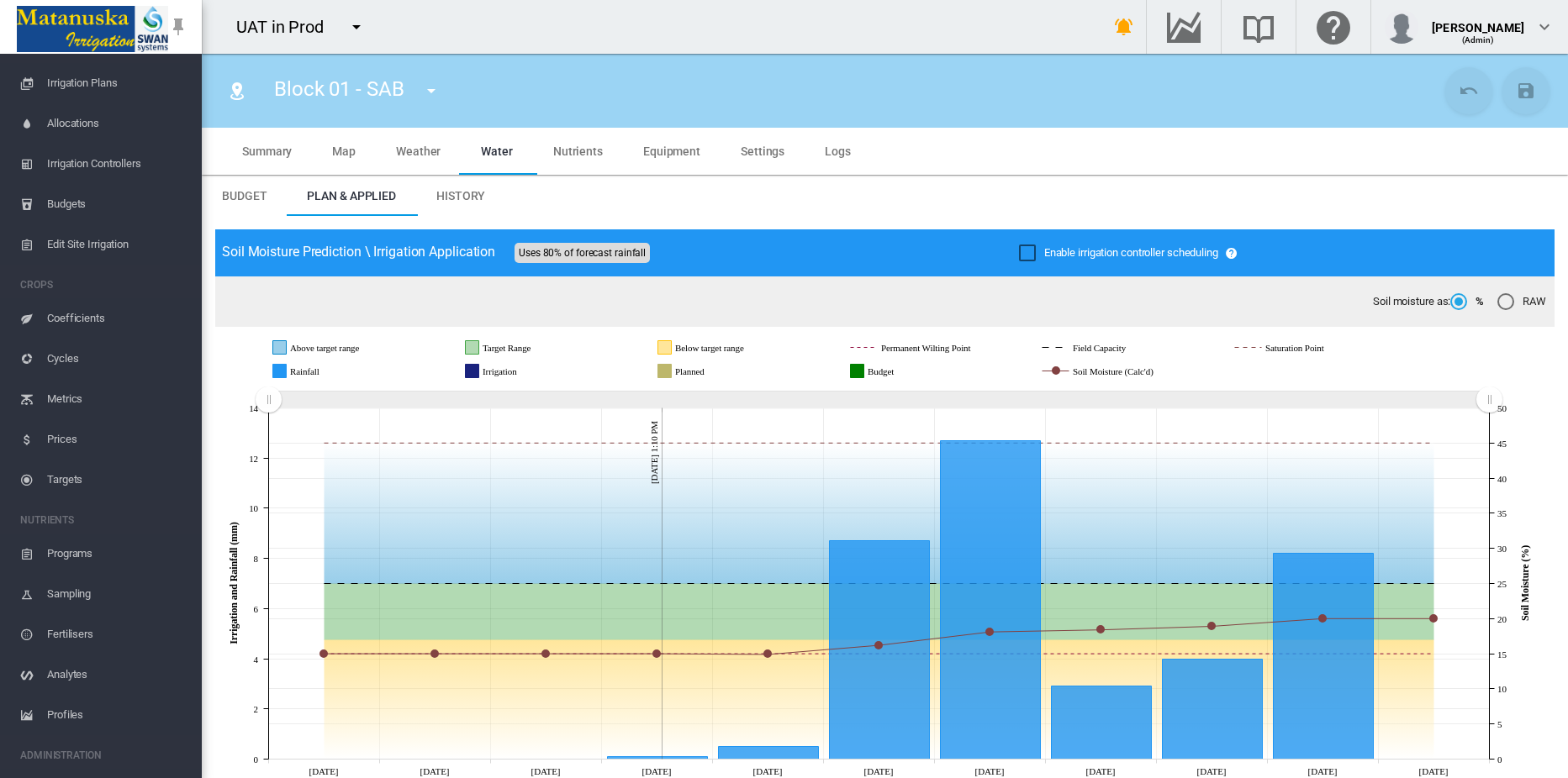
scroll to position [331, 0]
click at [77, 716] on span "Account Details" at bounding box center [118, 717] width 141 height 40
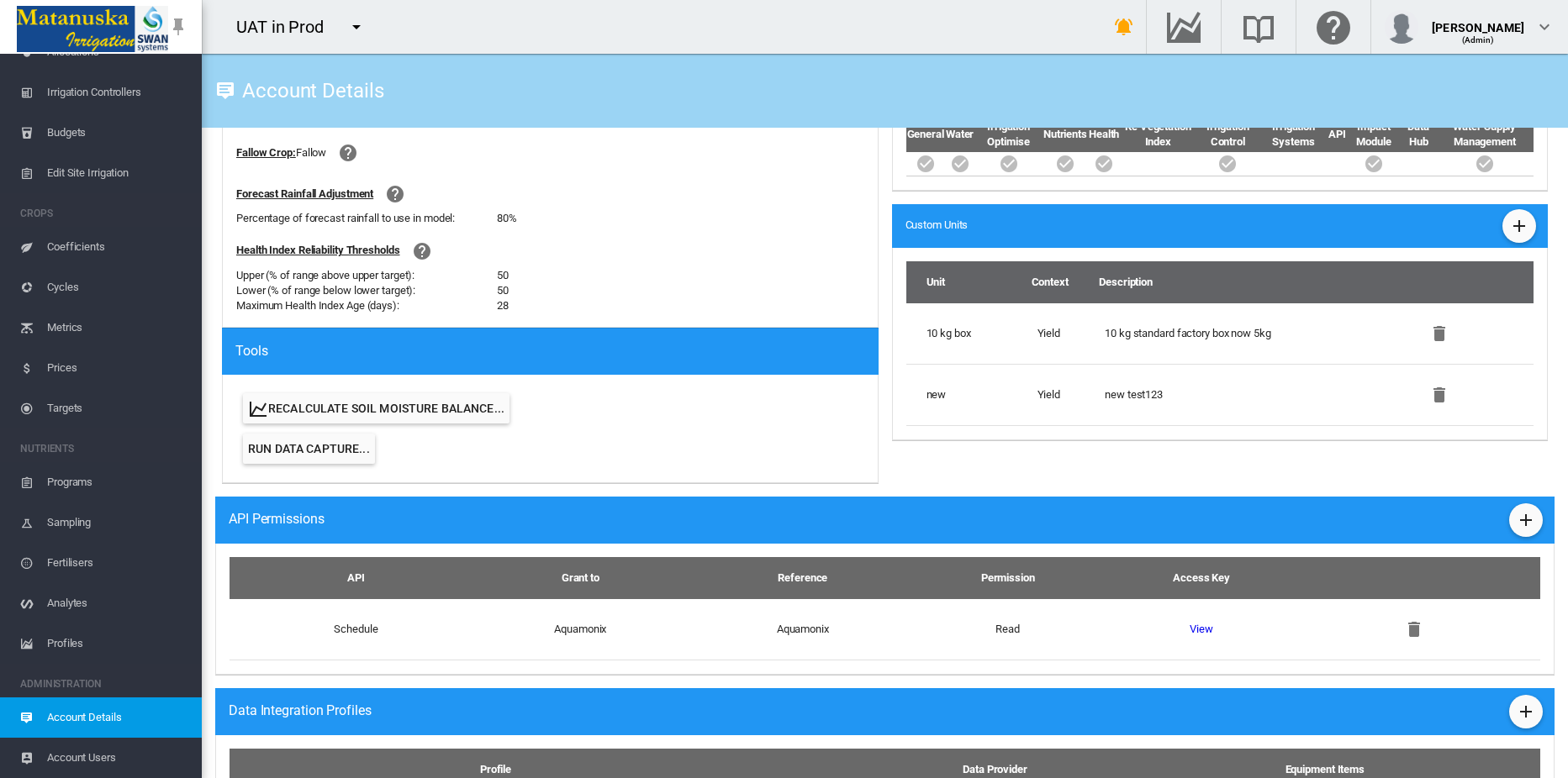
scroll to position [672, 0]
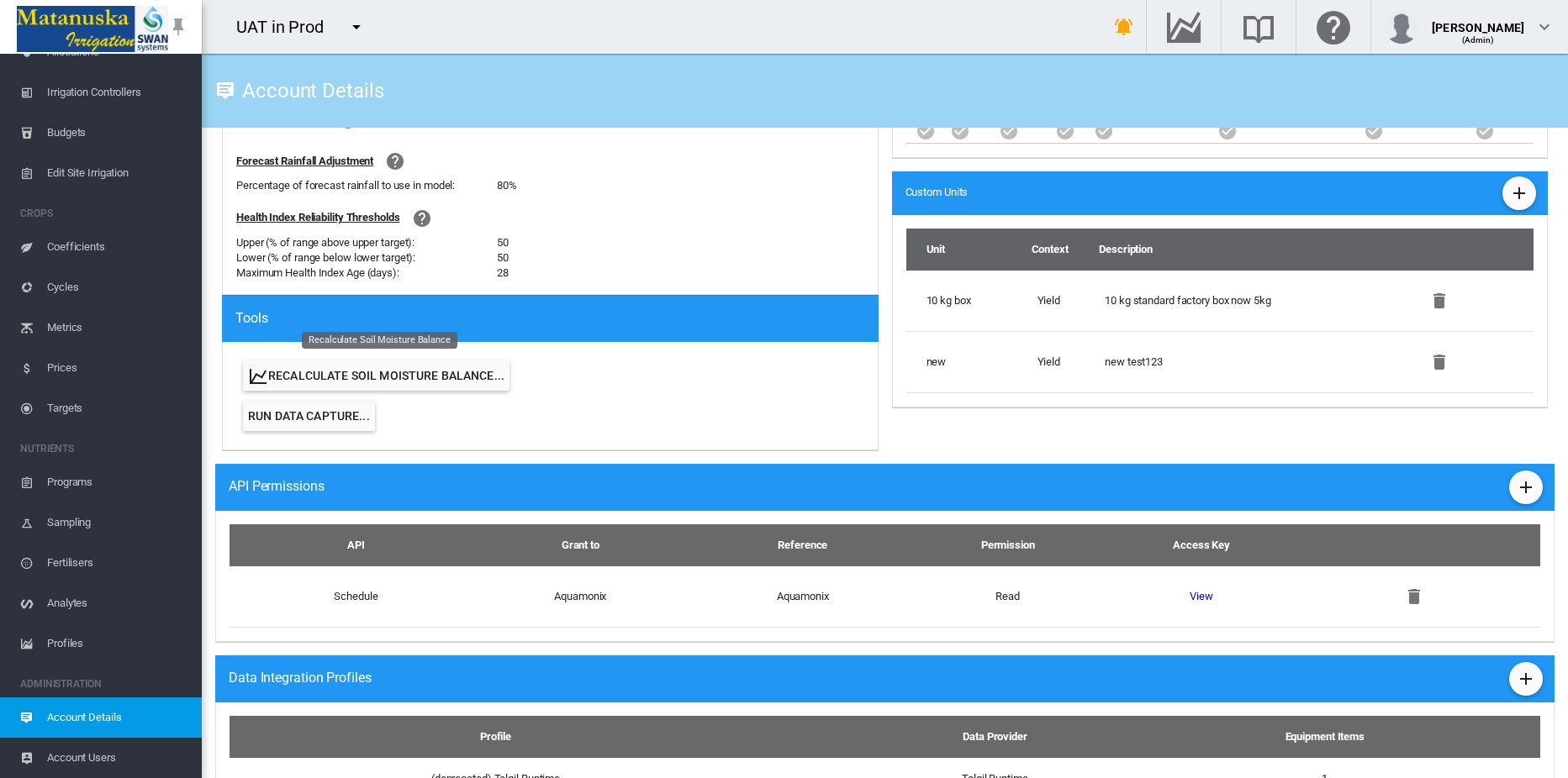
click at [330, 380] on button "Recalculate Soil Moisture Balance..." at bounding box center [376, 375] width 267 height 30
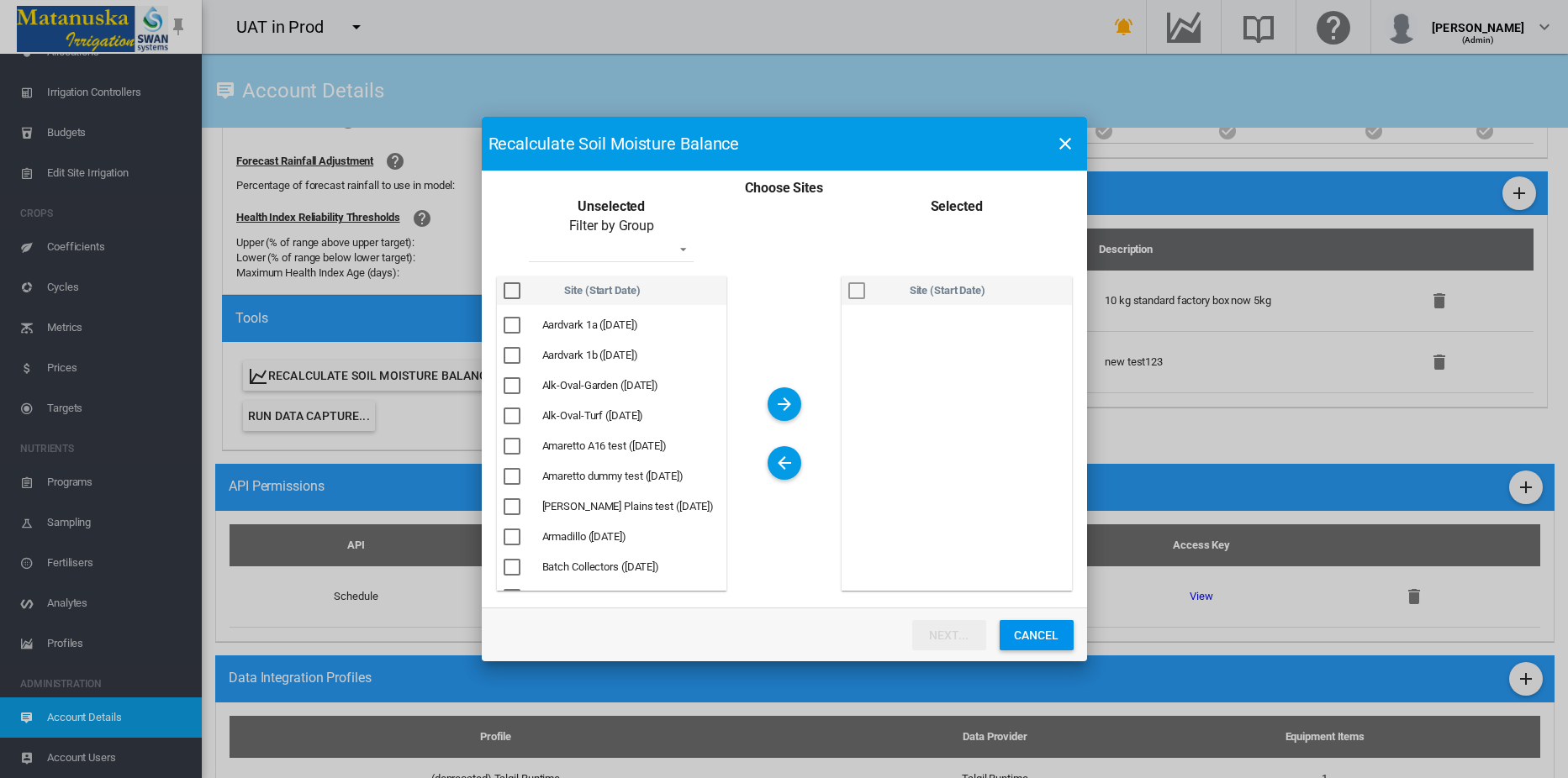
click at [508, 295] on div "Choose Sites ..." at bounding box center [512, 291] width 17 height 17
click at [587, 253] on md-select "- No Selection - Alk-Oval All sites BT Copy test [PERSON_NAME] T group [PERSON_…" at bounding box center [612, 249] width 165 height 25
click at [511, 291] on div "Choose Sites ..." at bounding box center [512, 291] width 17 height 17
click at [526, 203] on md-backdrop at bounding box center [784, 389] width 1568 height 778
click at [512, 289] on div "Choose Sites ..." at bounding box center [512, 291] width 17 height 17
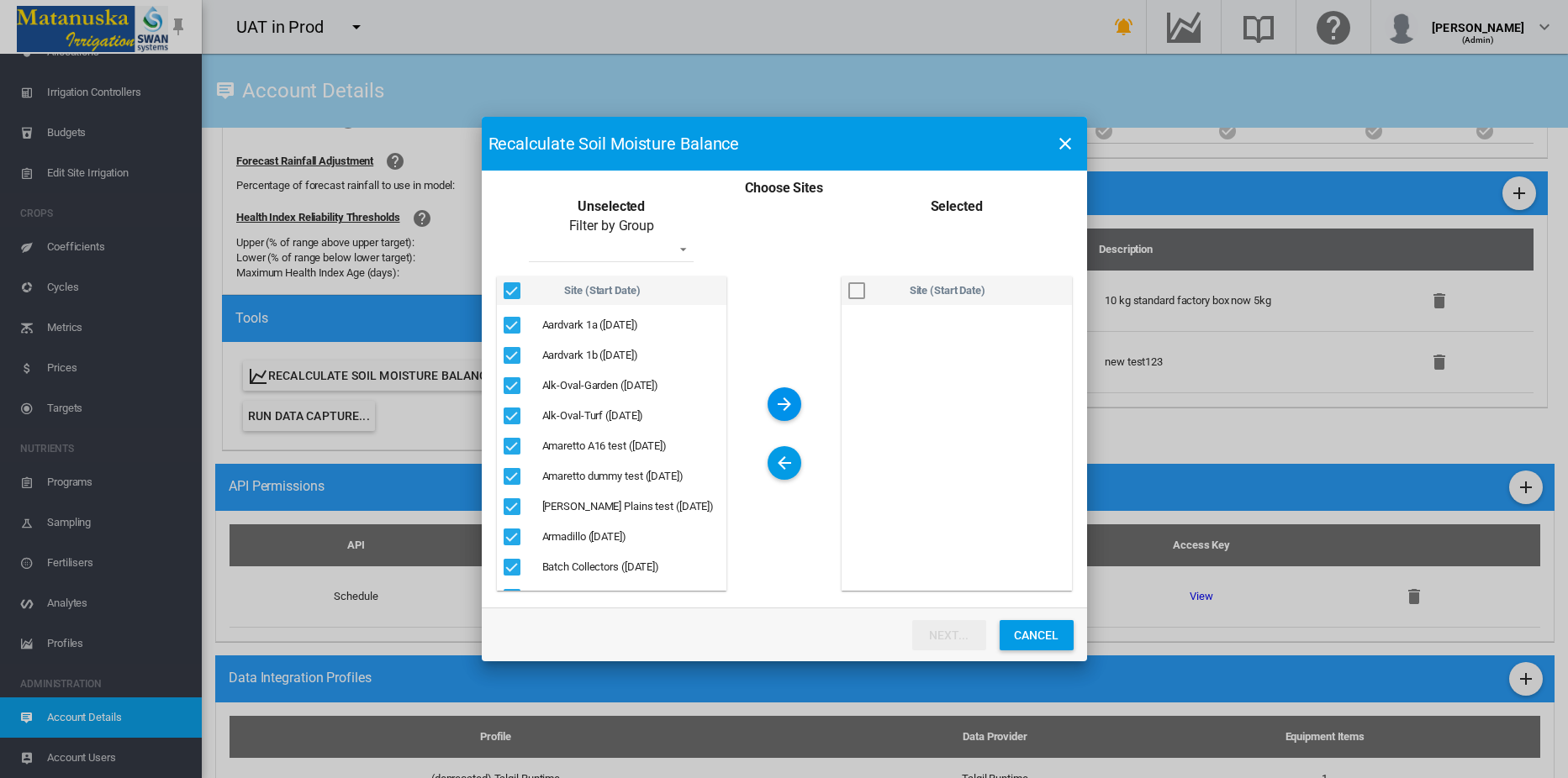
click at [790, 400] on md-icon "icon-arrow-right" at bounding box center [784, 403] width 20 height 20
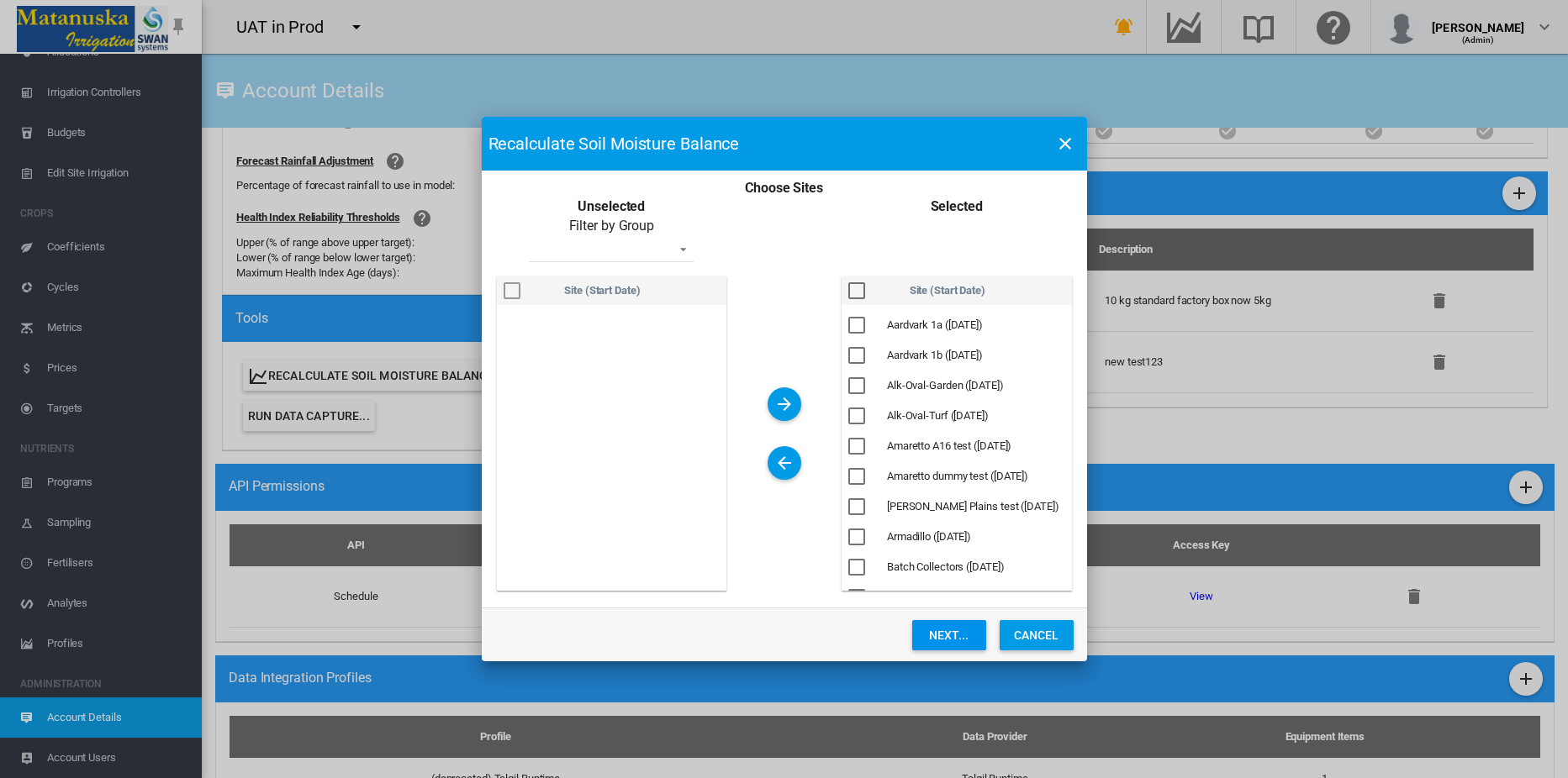
click at [950, 632] on button "Next..." at bounding box center [950, 634] width 74 height 30
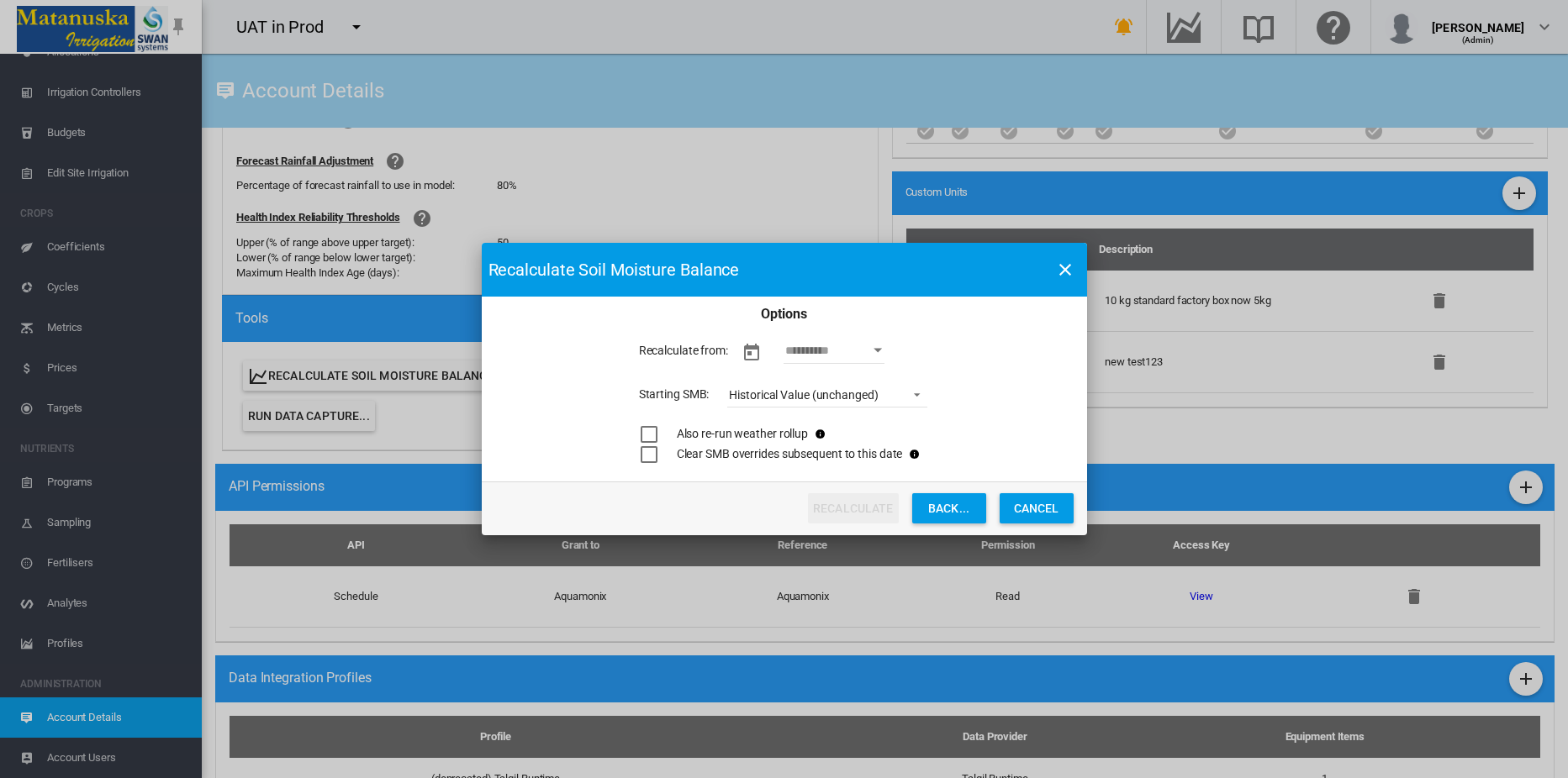
click at [883, 354] on button "Open calendar" at bounding box center [877, 350] width 30 height 30
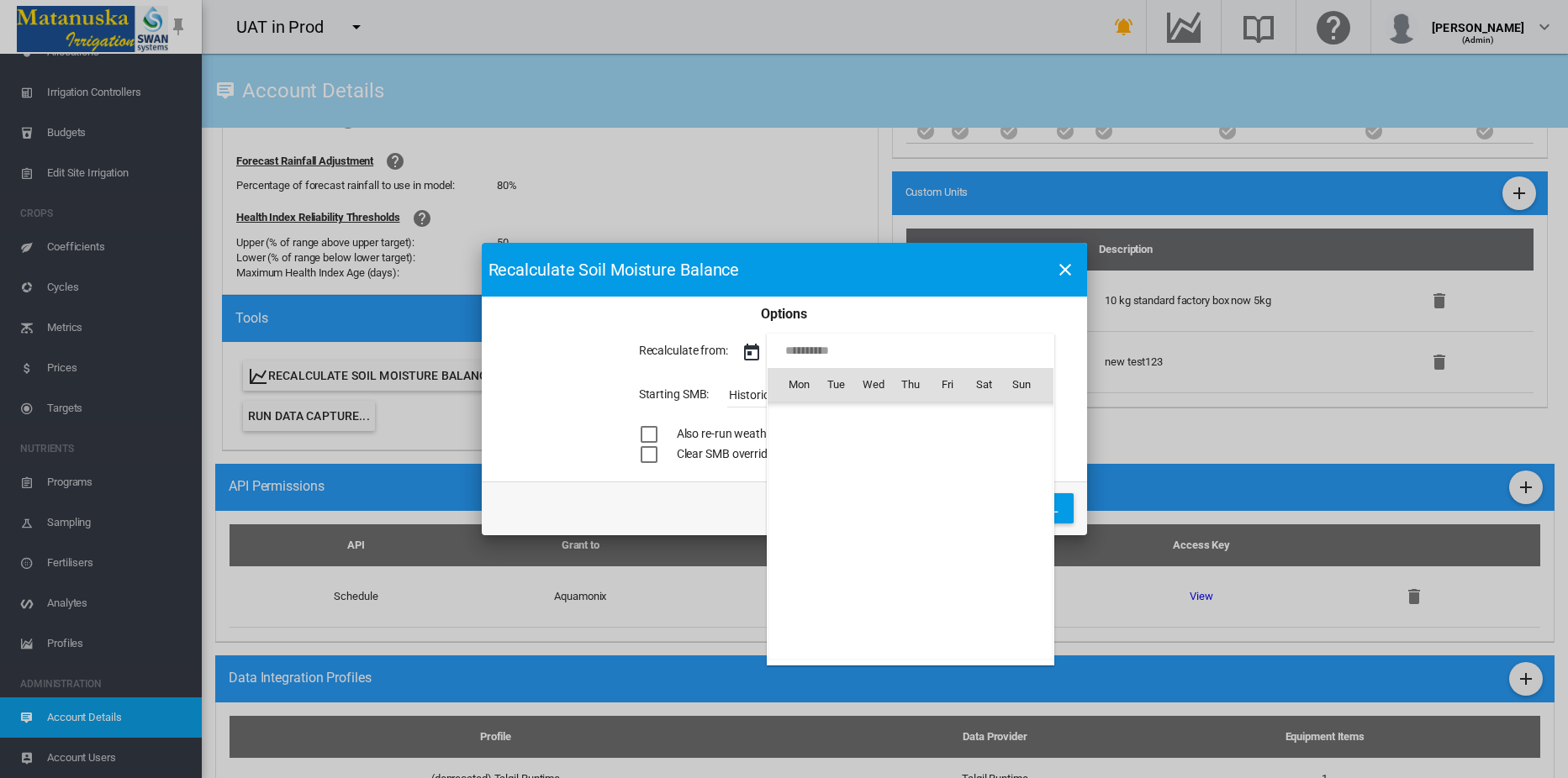
scroll to position [41863, 0]
click at [801, 496] on span "8" at bounding box center [799, 494] width 34 height 34
type input "**********"
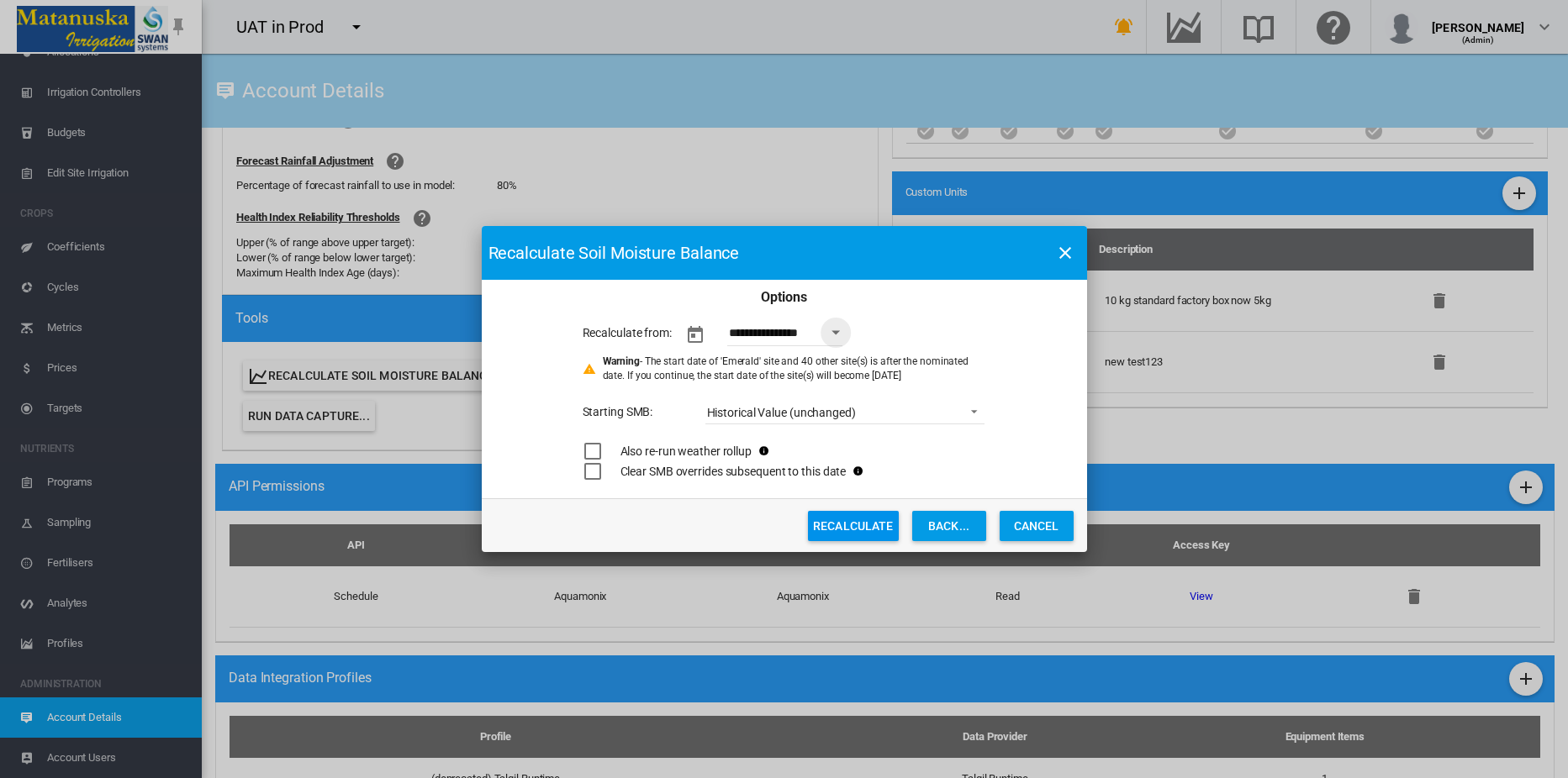
click at [845, 524] on button "Recalculate" at bounding box center [853, 525] width 91 height 30
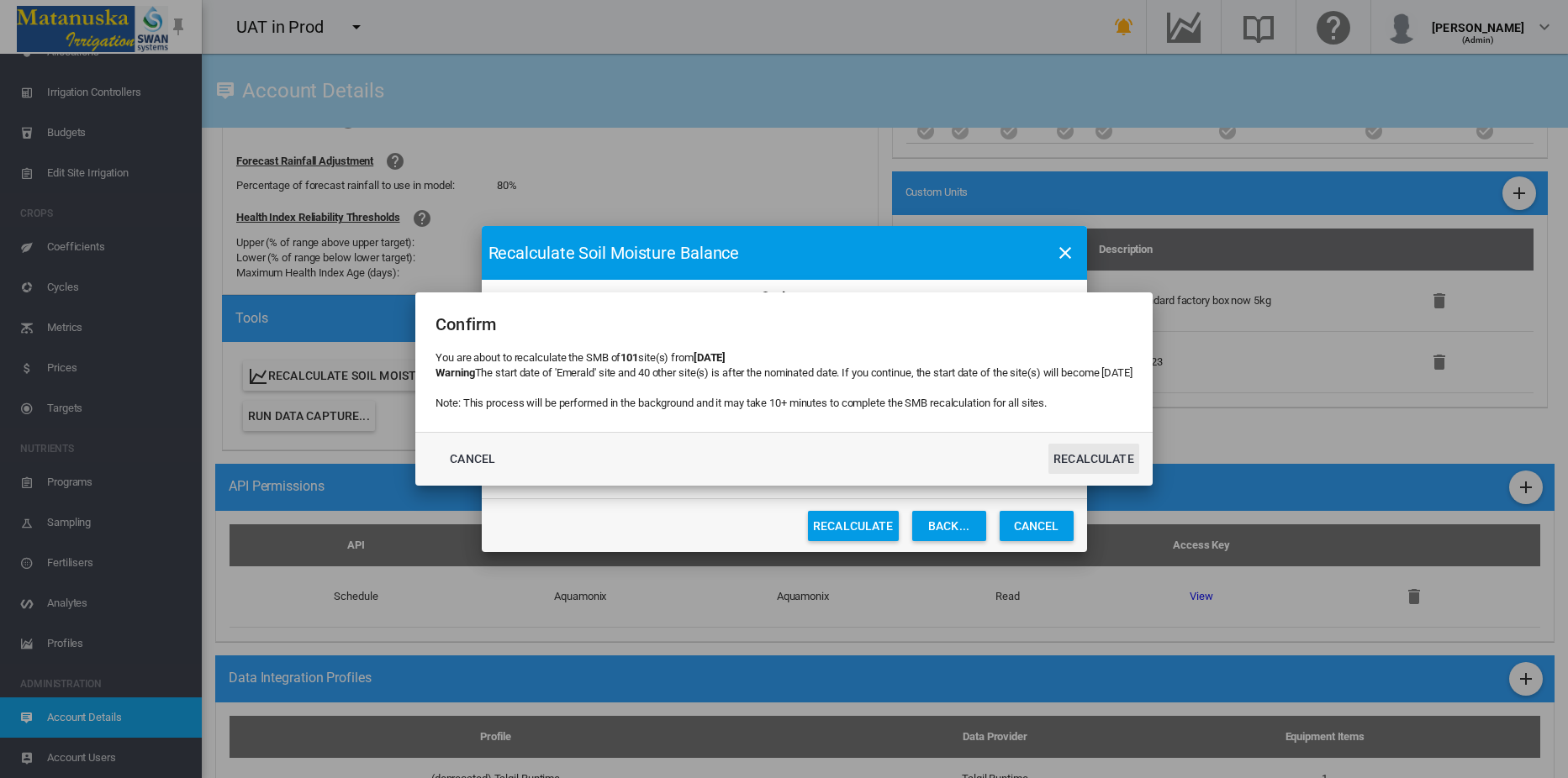
click at [1126, 461] on button "Recalculate" at bounding box center [1094, 458] width 91 height 30
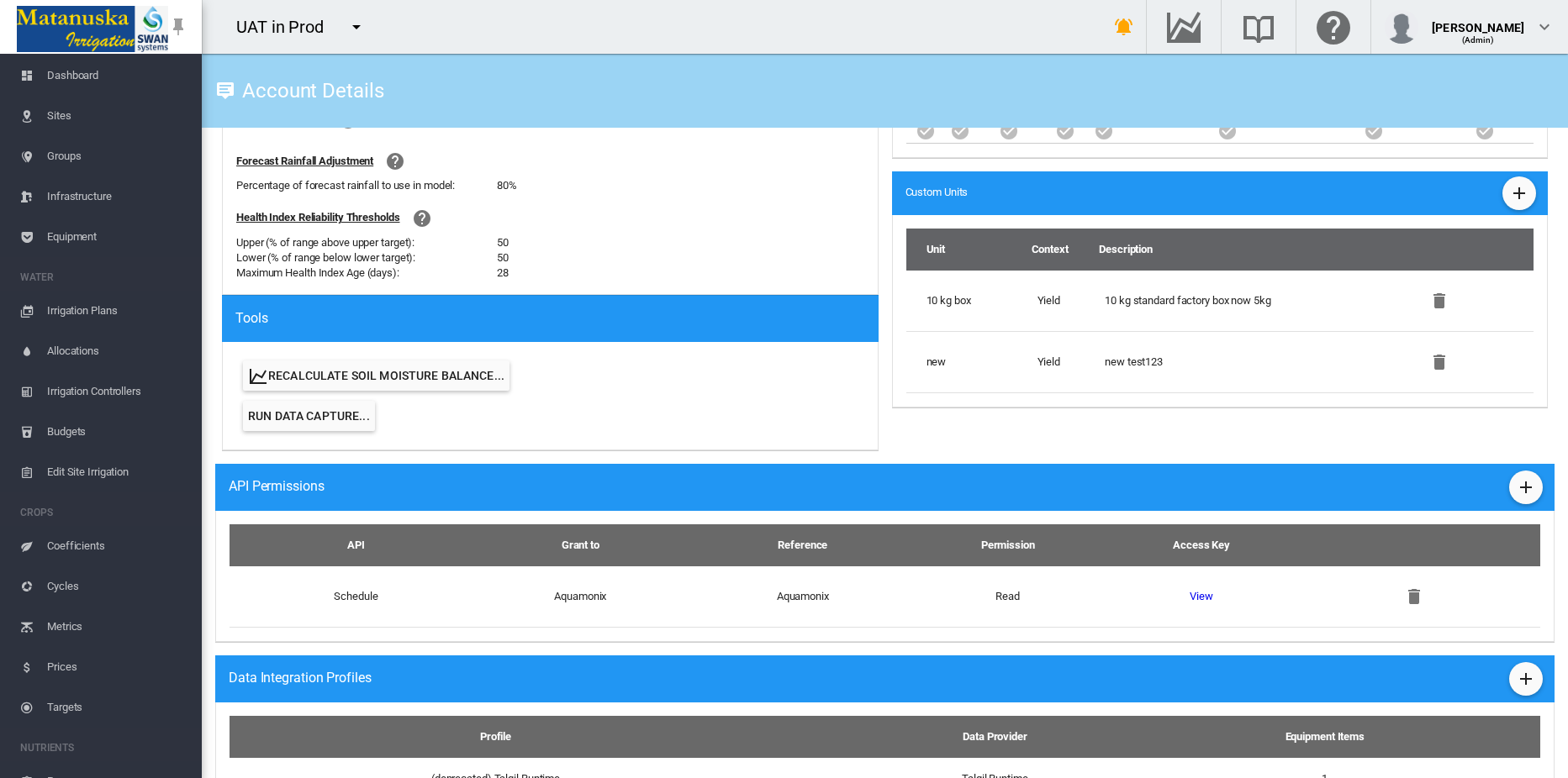
scroll to position [0, 0]
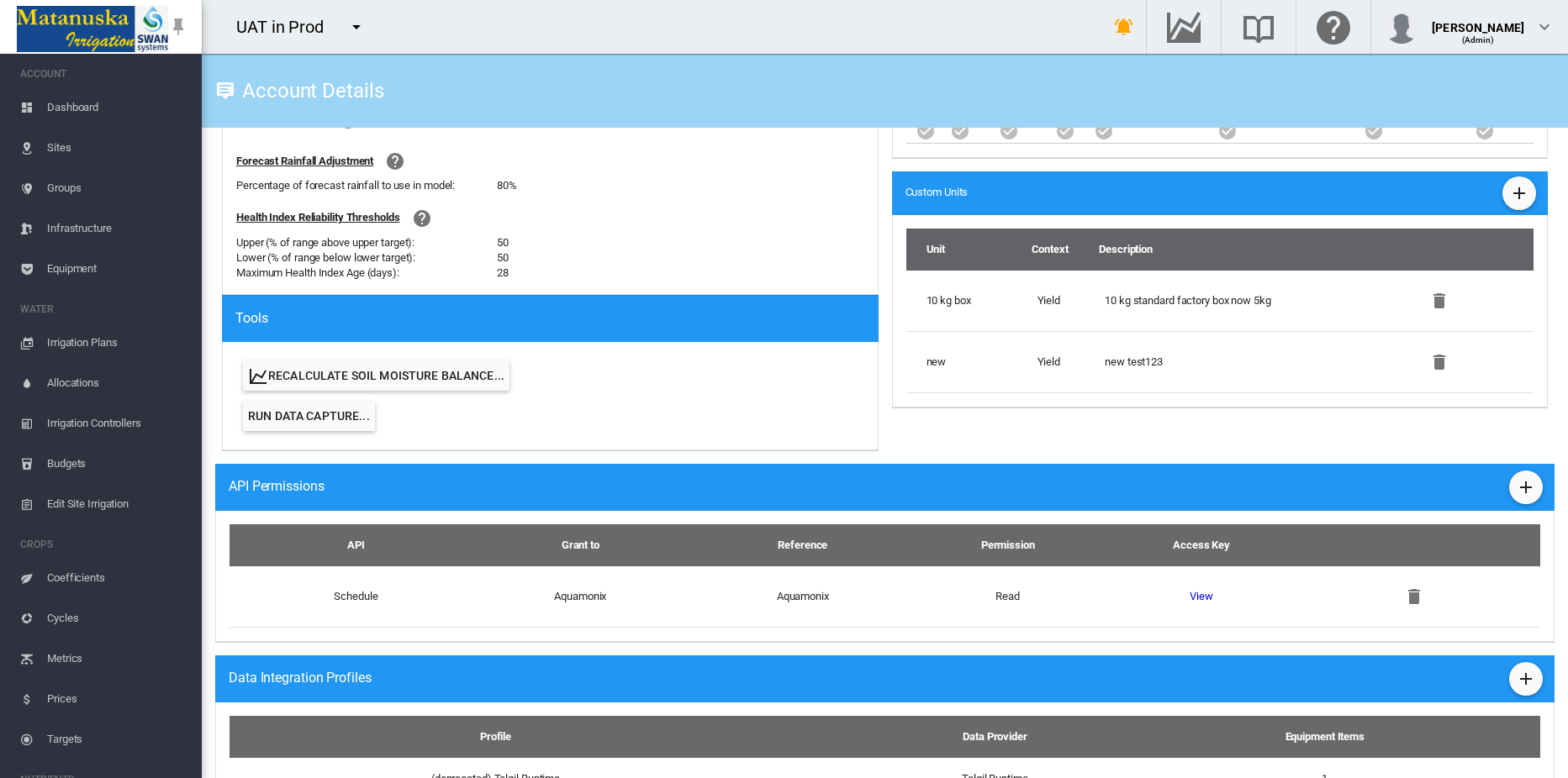
click at [51, 146] on span "Sites" at bounding box center [118, 148] width 141 height 40
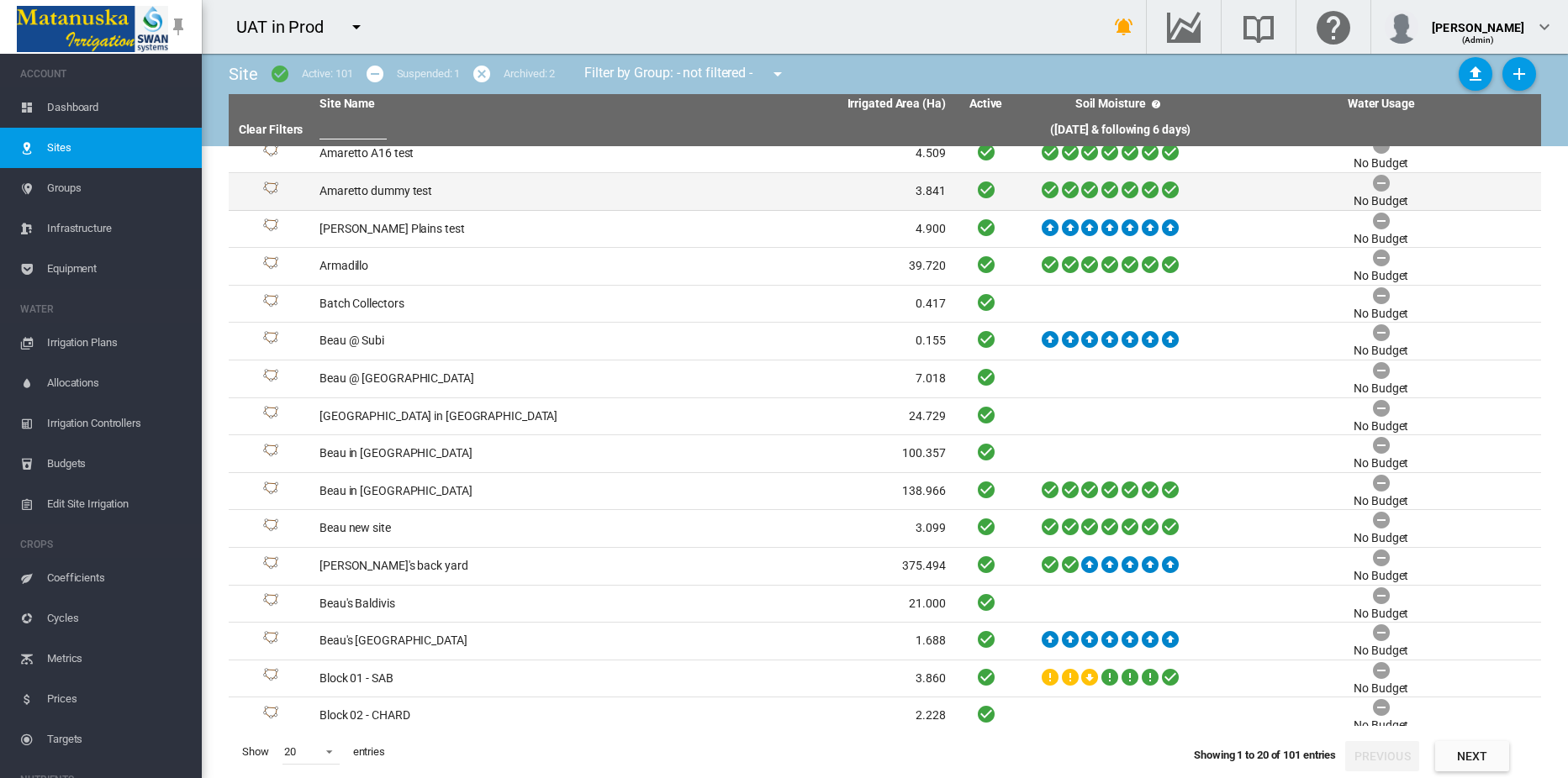
scroll to position [169, 0]
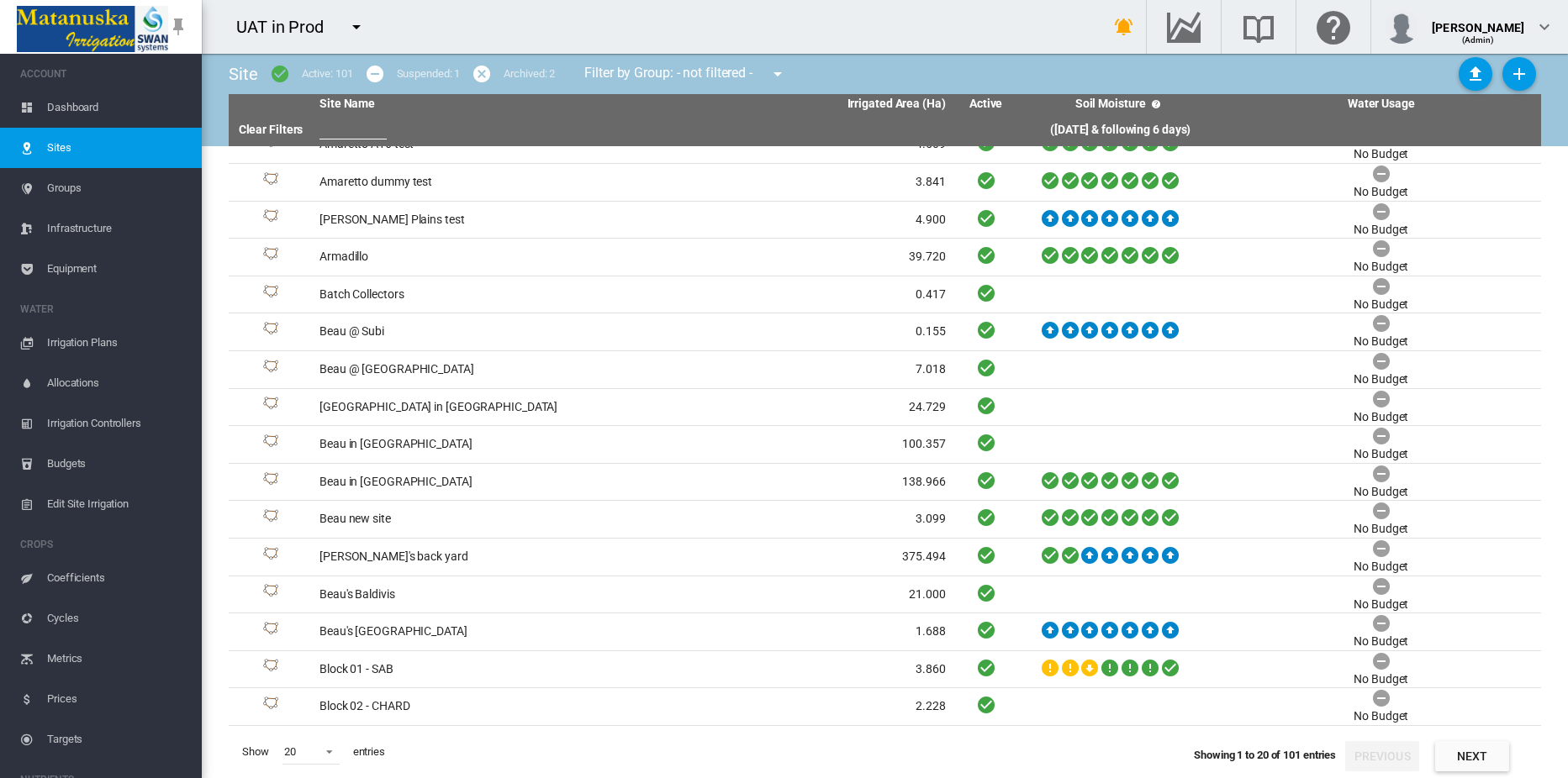
click at [57, 187] on span "Groups" at bounding box center [118, 187] width 141 height 40
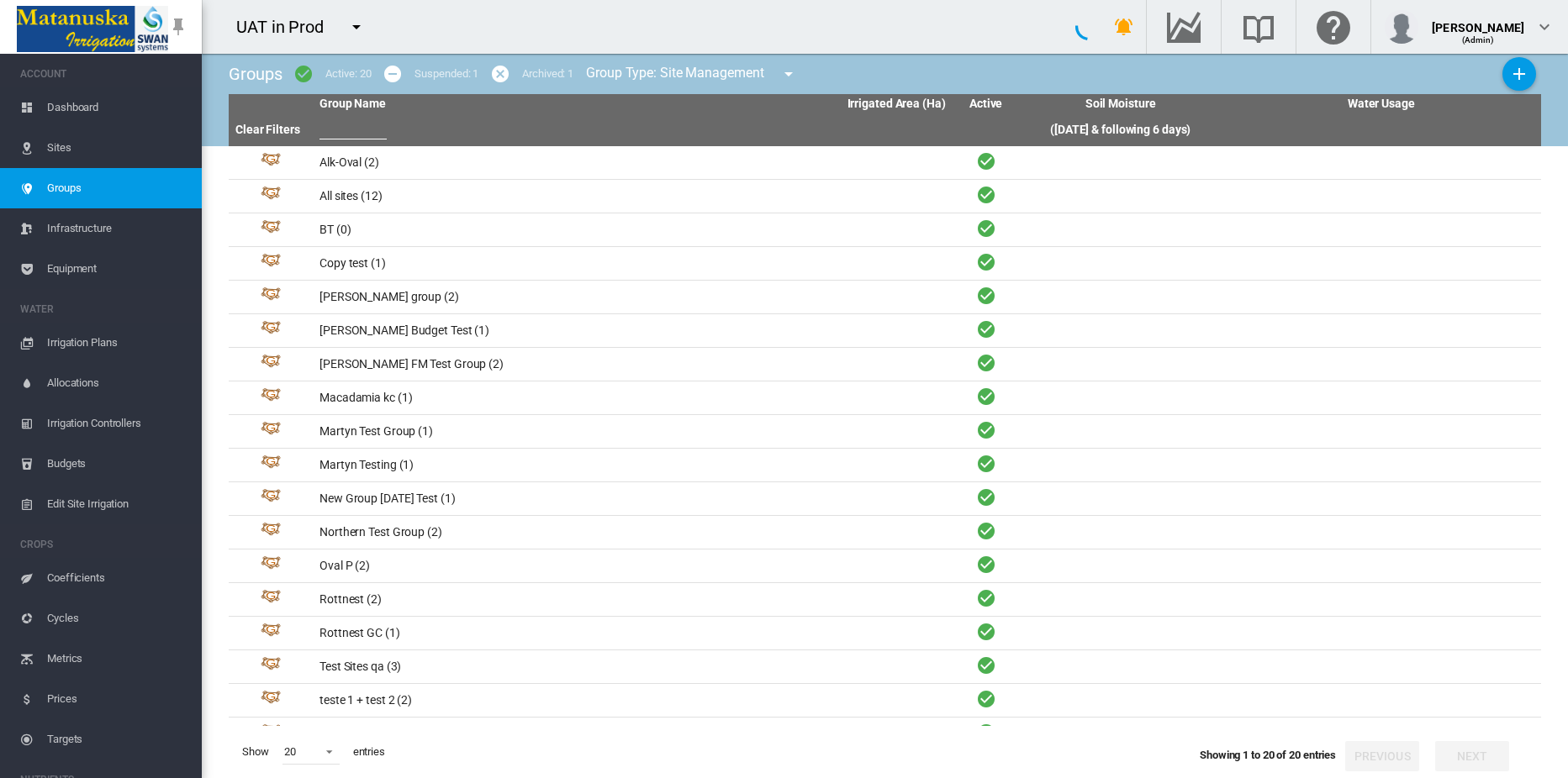
click at [60, 152] on span "Sites" at bounding box center [118, 148] width 141 height 40
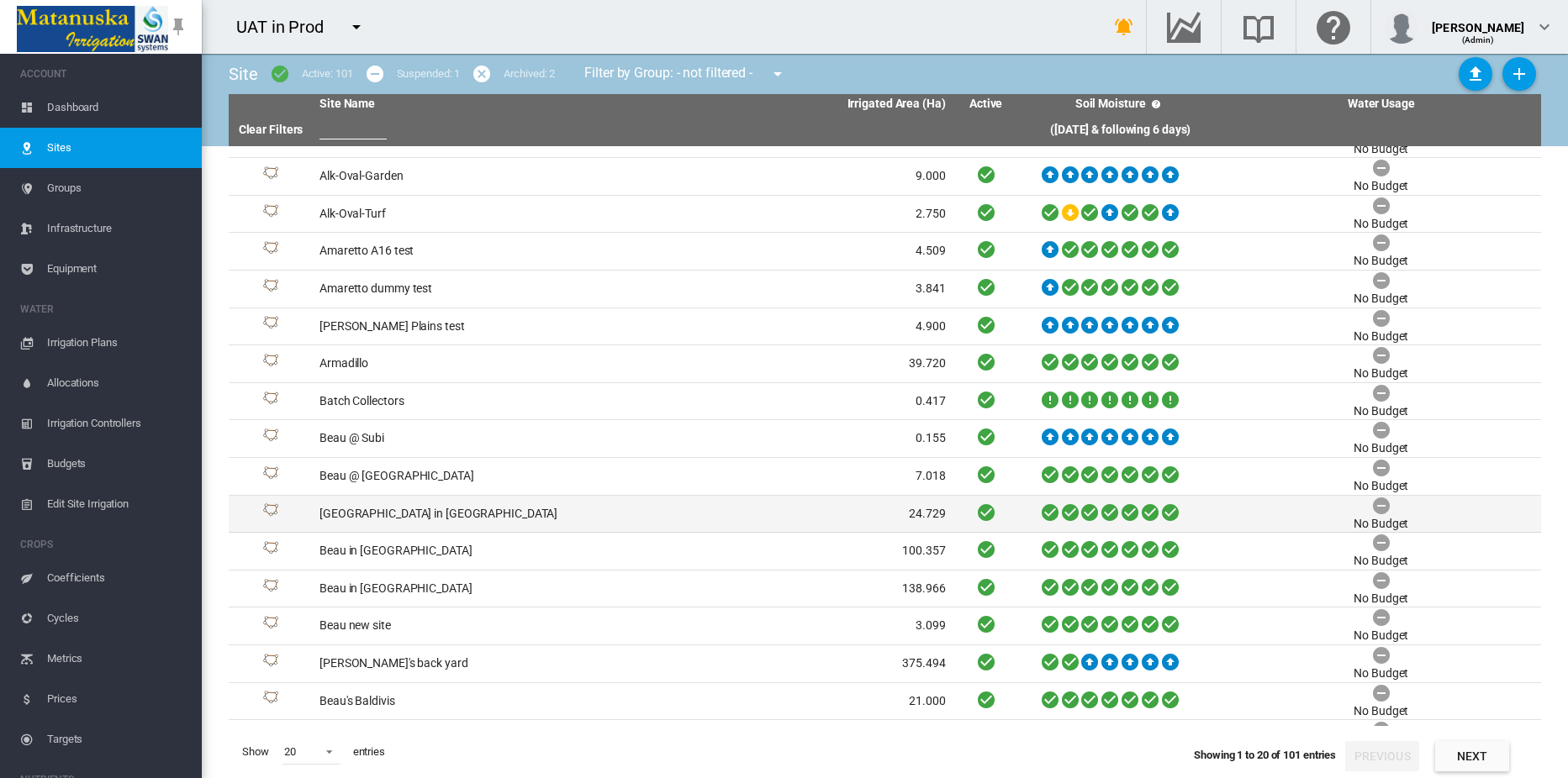
scroll to position [169, 0]
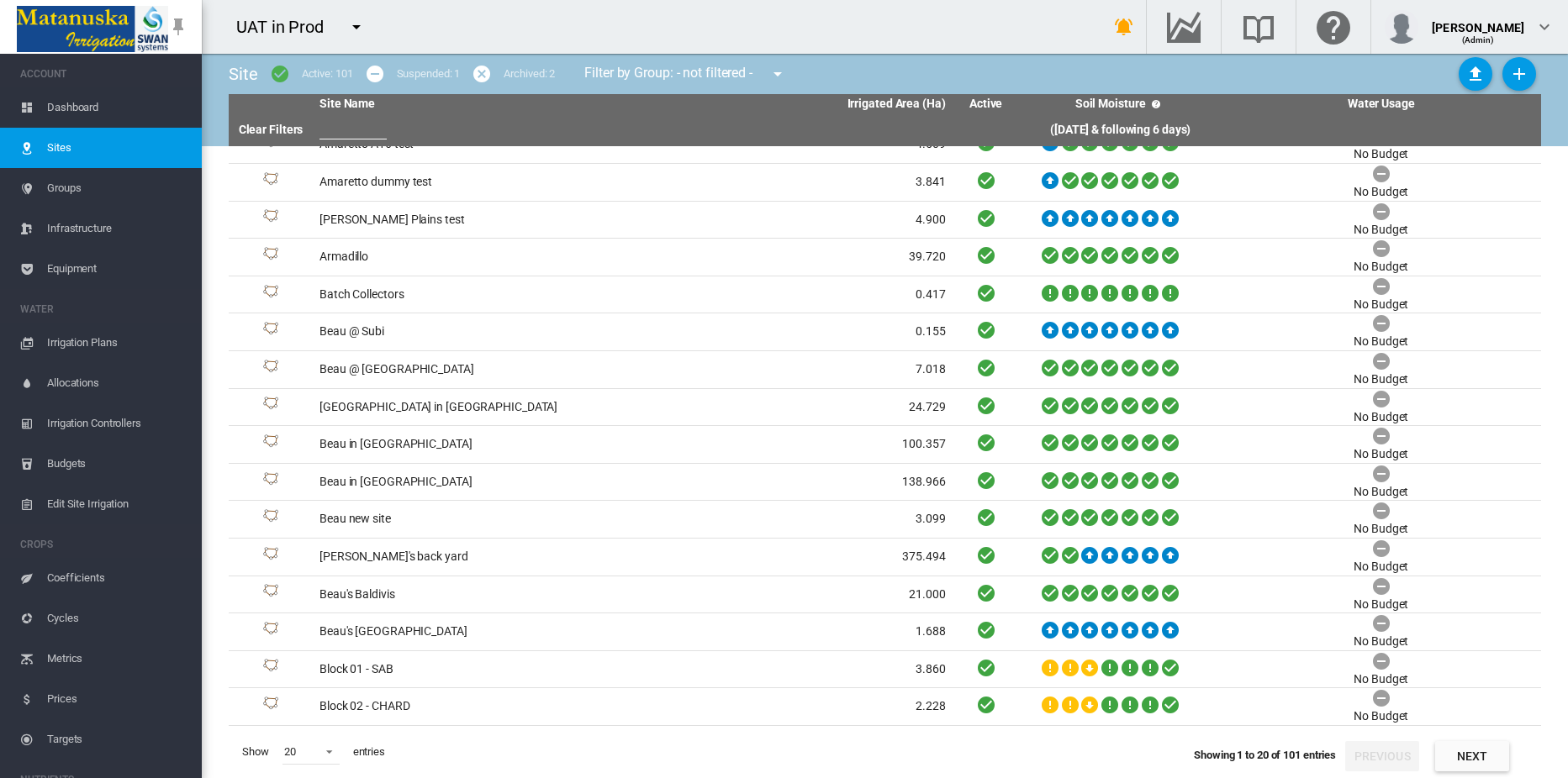
click at [1479, 757] on button "Next" at bounding box center [1473, 756] width 74 height 30
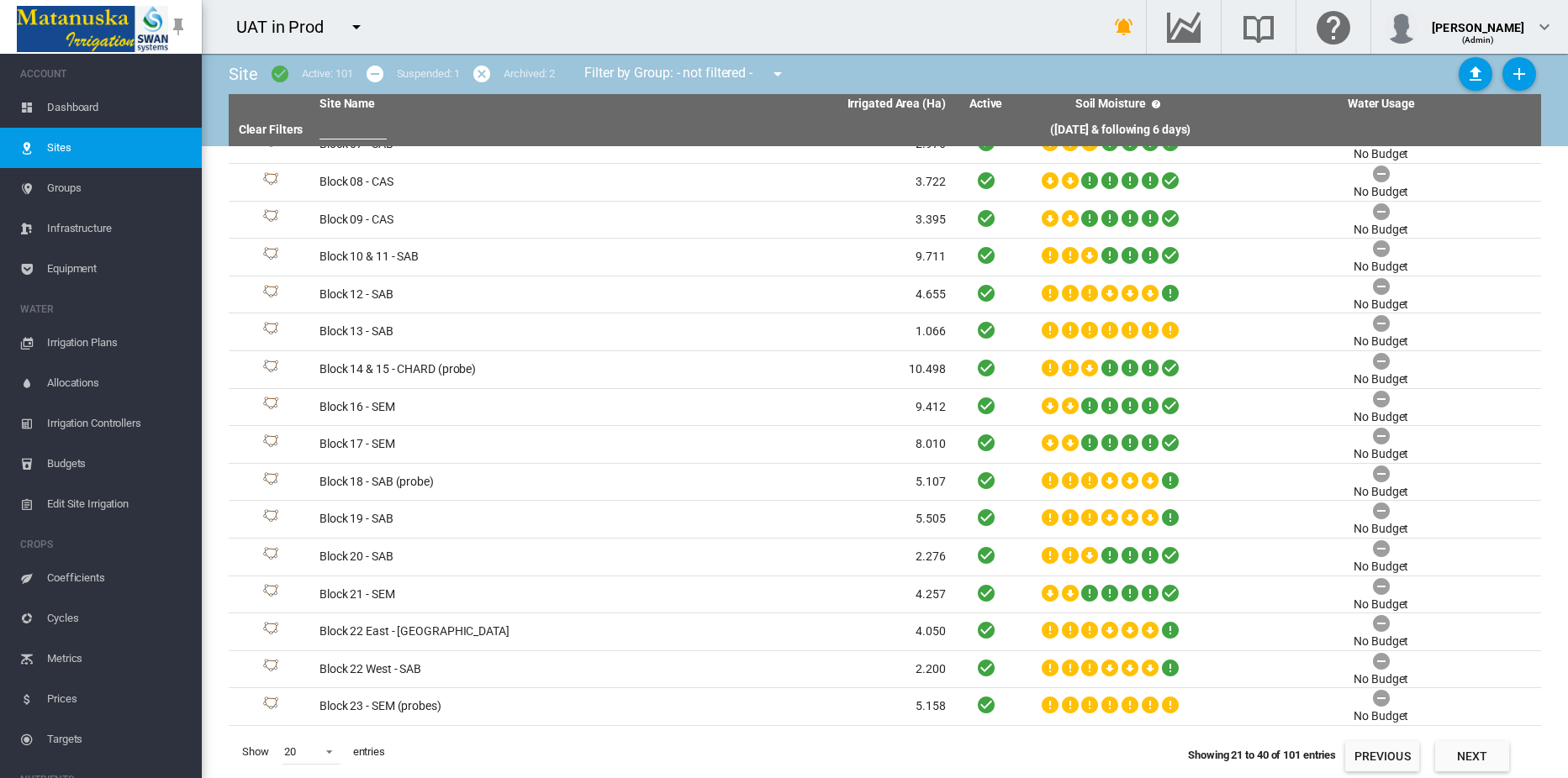
click at [1485, 756] on button "Next" at bounding box center [1473, 756] width 74 height 30
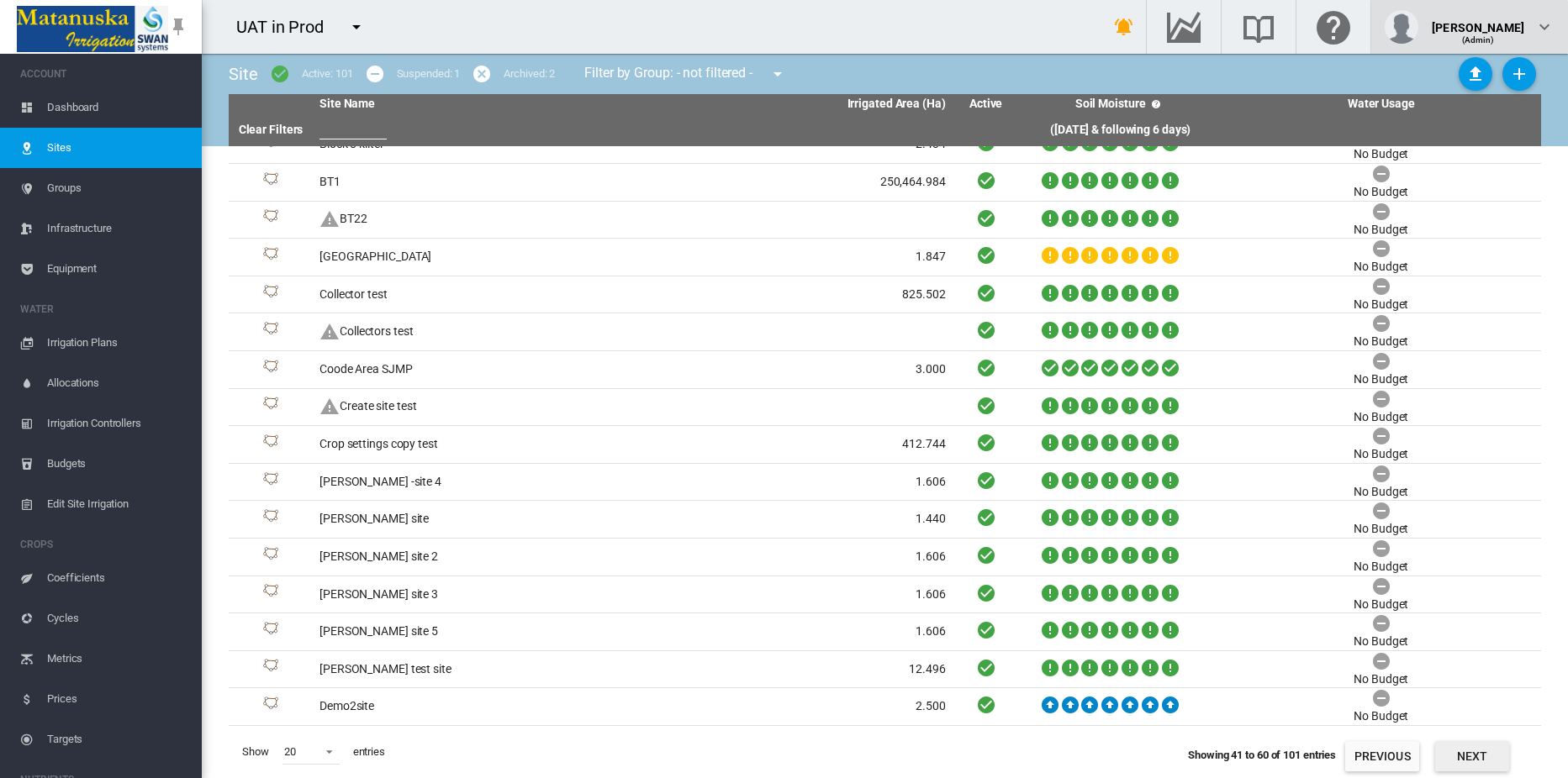
click at [1491, 35] on span "(Admin)" at bounding box center [1479, 40] width 33 height 9
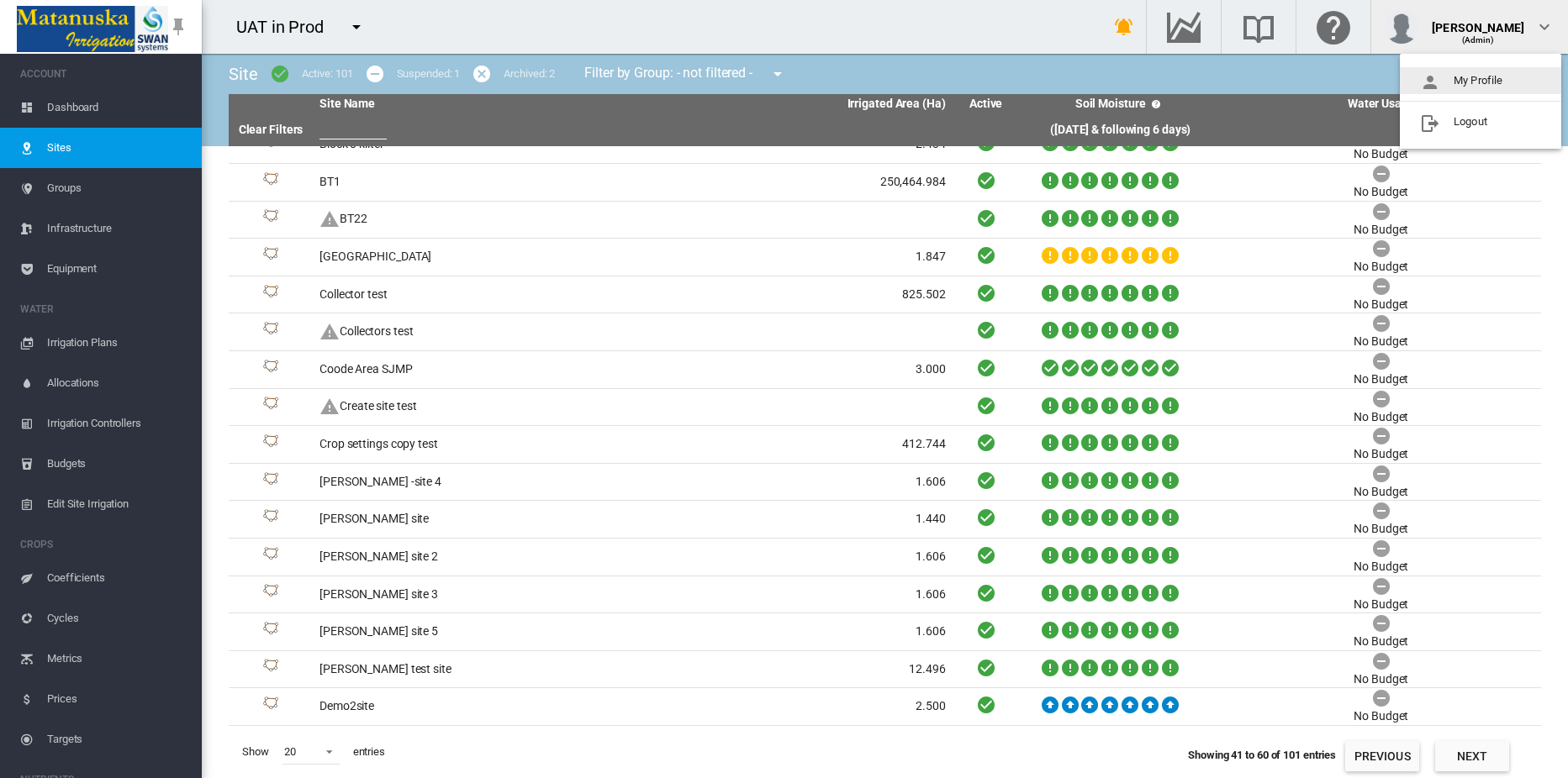
click at [1481, 76] on button "My Profile" at bounding box center [1480, 80] width 162 height 27
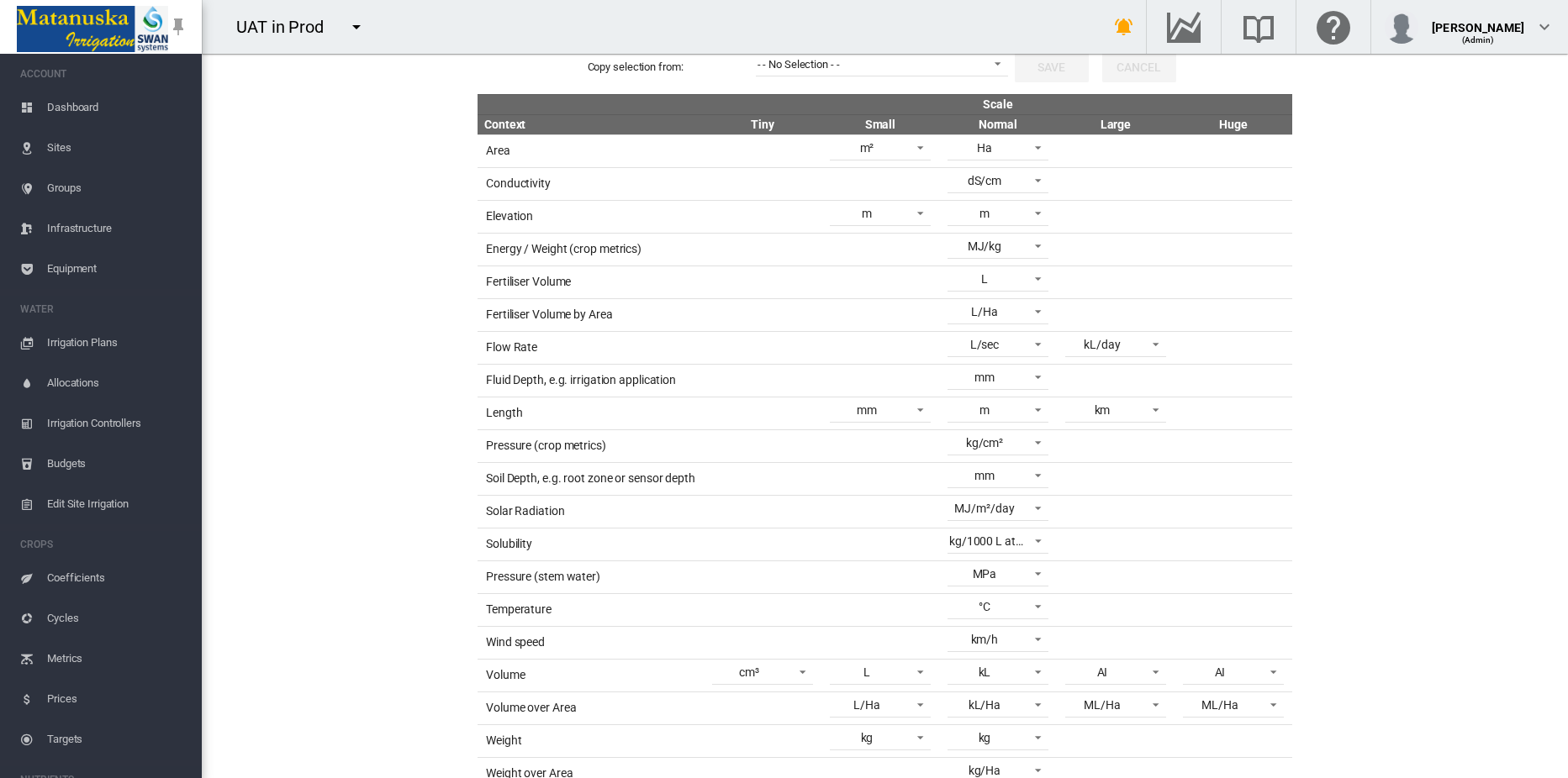
scroll to position [253, 0]
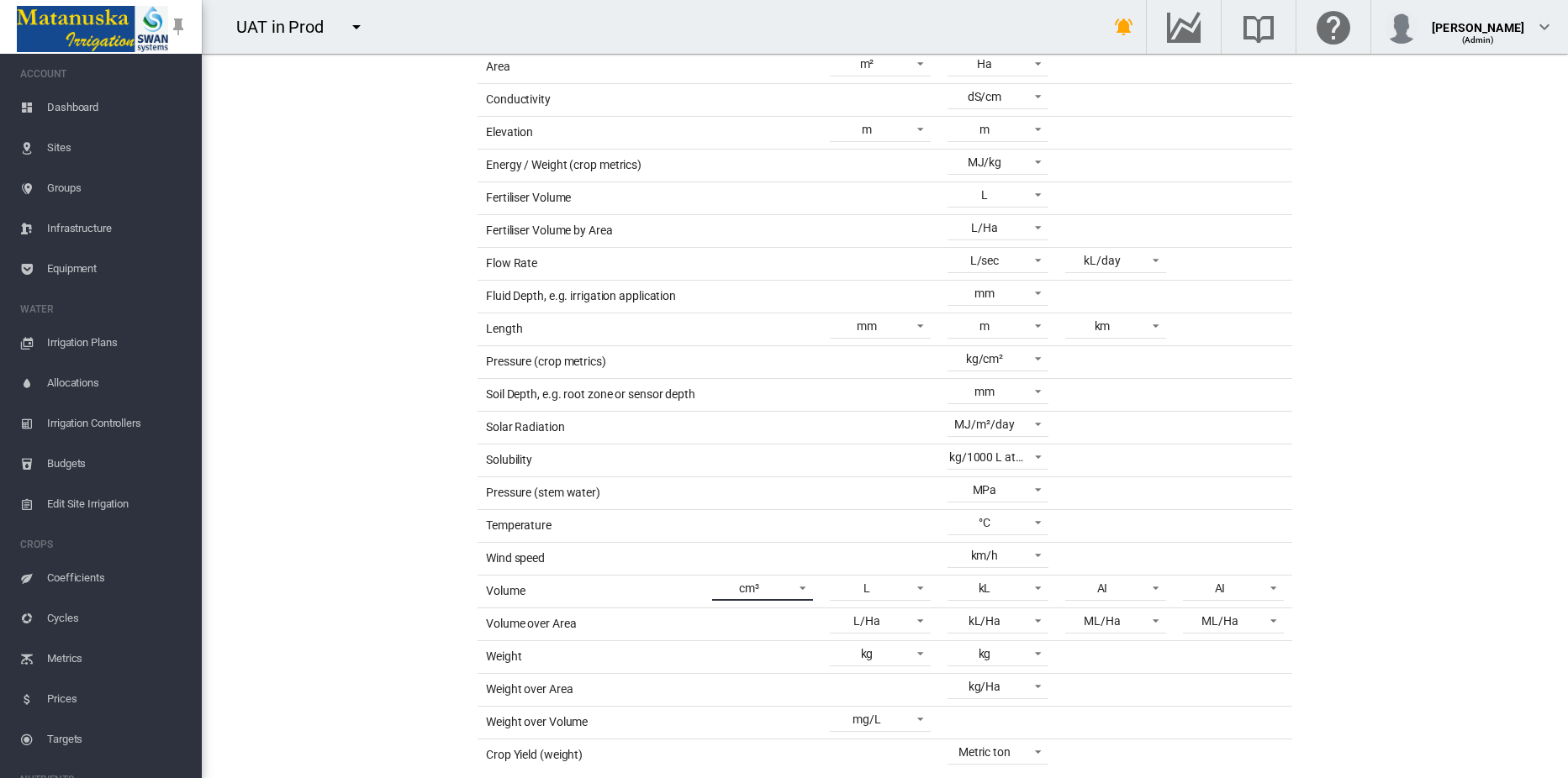
click at [788, 584] on span at bounding box center [797, 586] width 20 height 15
click at [391, 478] on md-backdrop at bounding box center [784, 389] width 1568 height 778
